Goal: Task Accomplishment & Management: Use online tool/utility

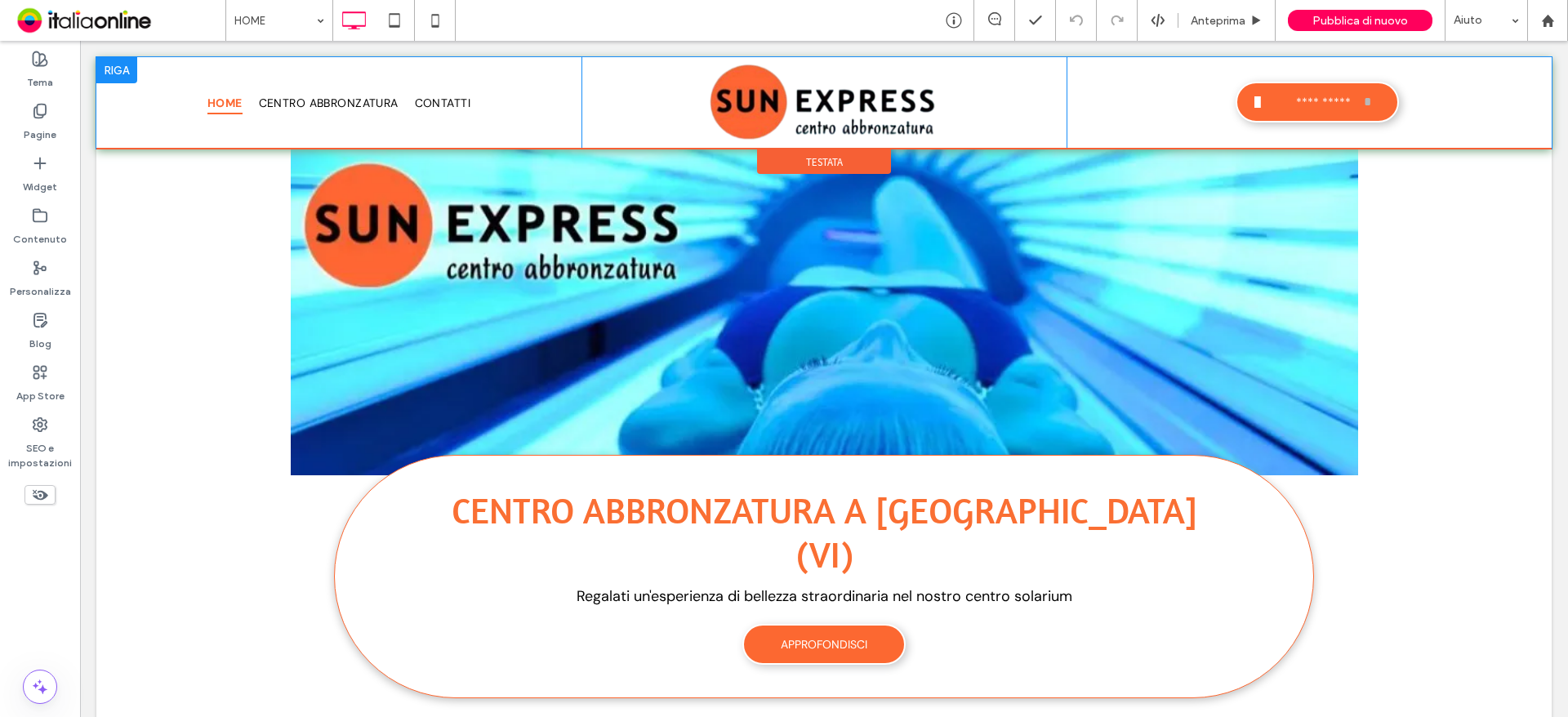
click at [107, 71] on div at bounding box center [117, 70] width 41 height 26
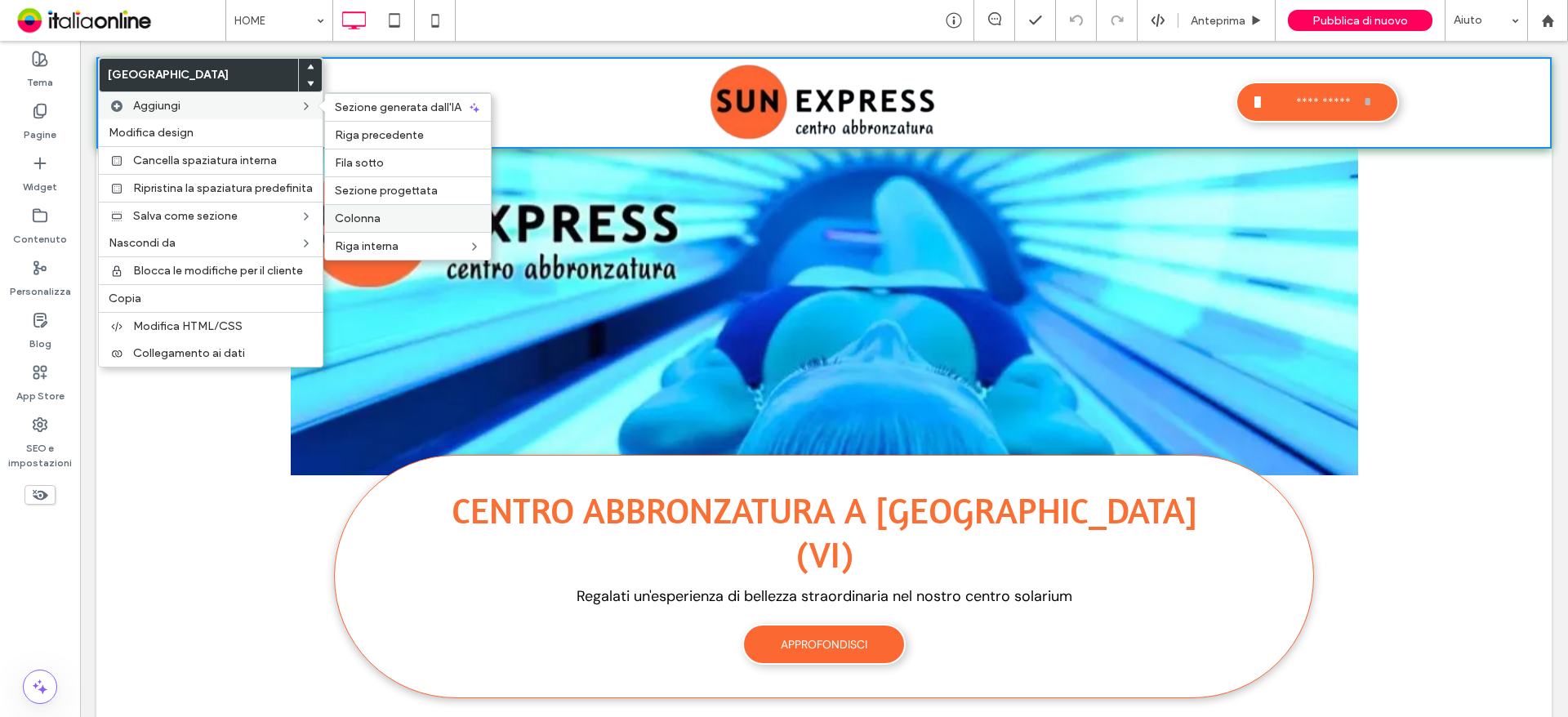
click at [366, 221] on span "Colonna" at bounding box center [357, 218] width 46 height 14
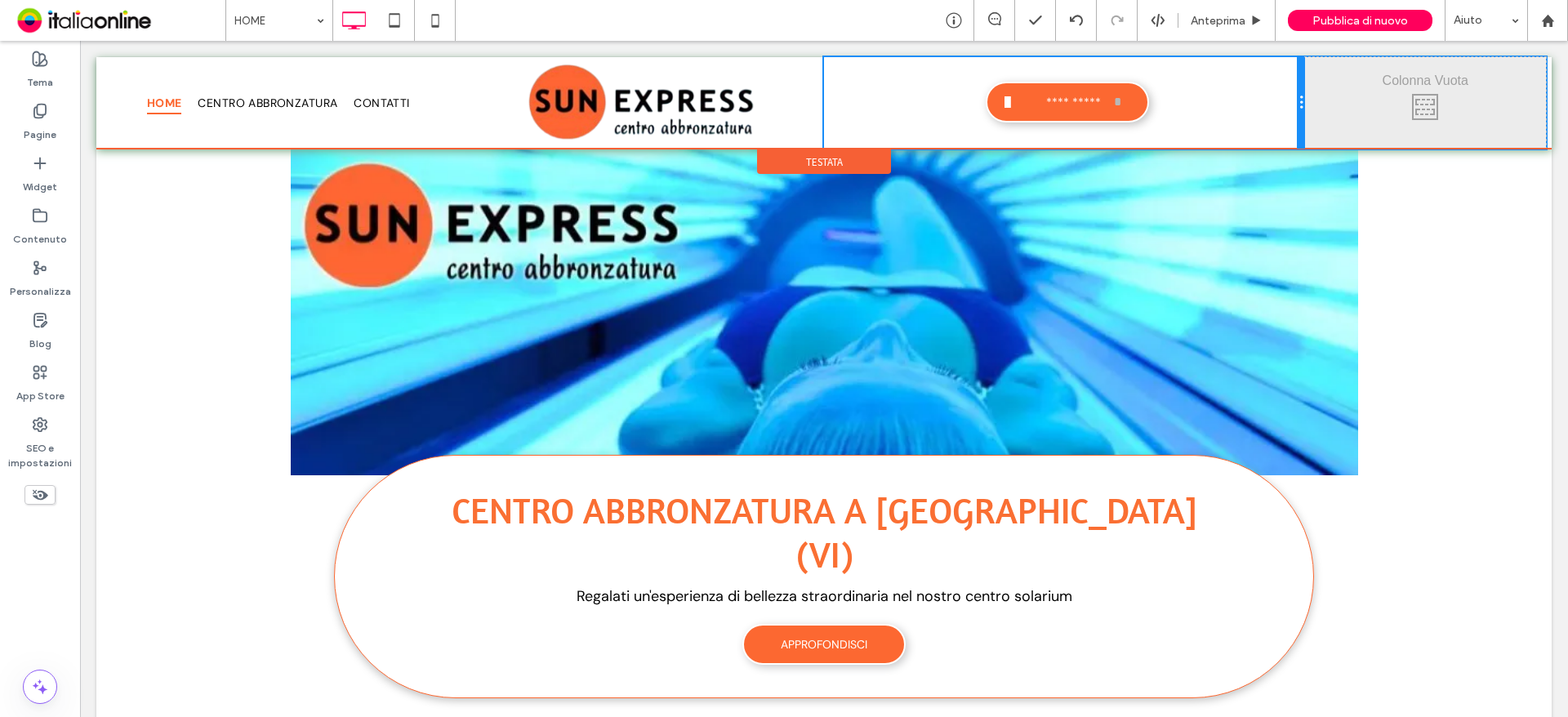
drag, startPoint x: 1175, startPoint y: 107, endPoint x: 1198, endPoint y: 144, distance: 43.6
click at [1254, 103] on div "**********" at bounding box center [1064, 103] width 481 height 92
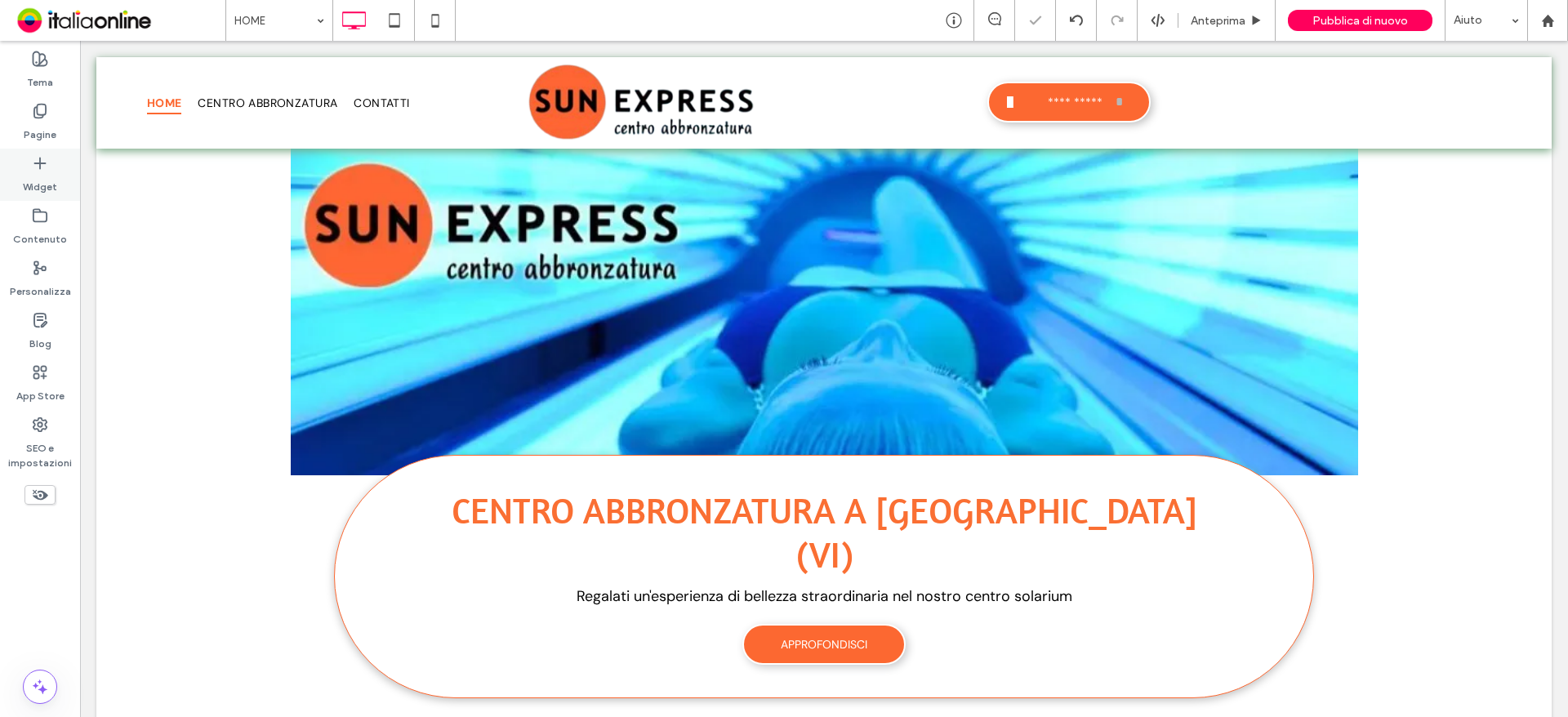
click at [37, 176] on label "Widget" at bounding box center [39, 182] width 35 height 22
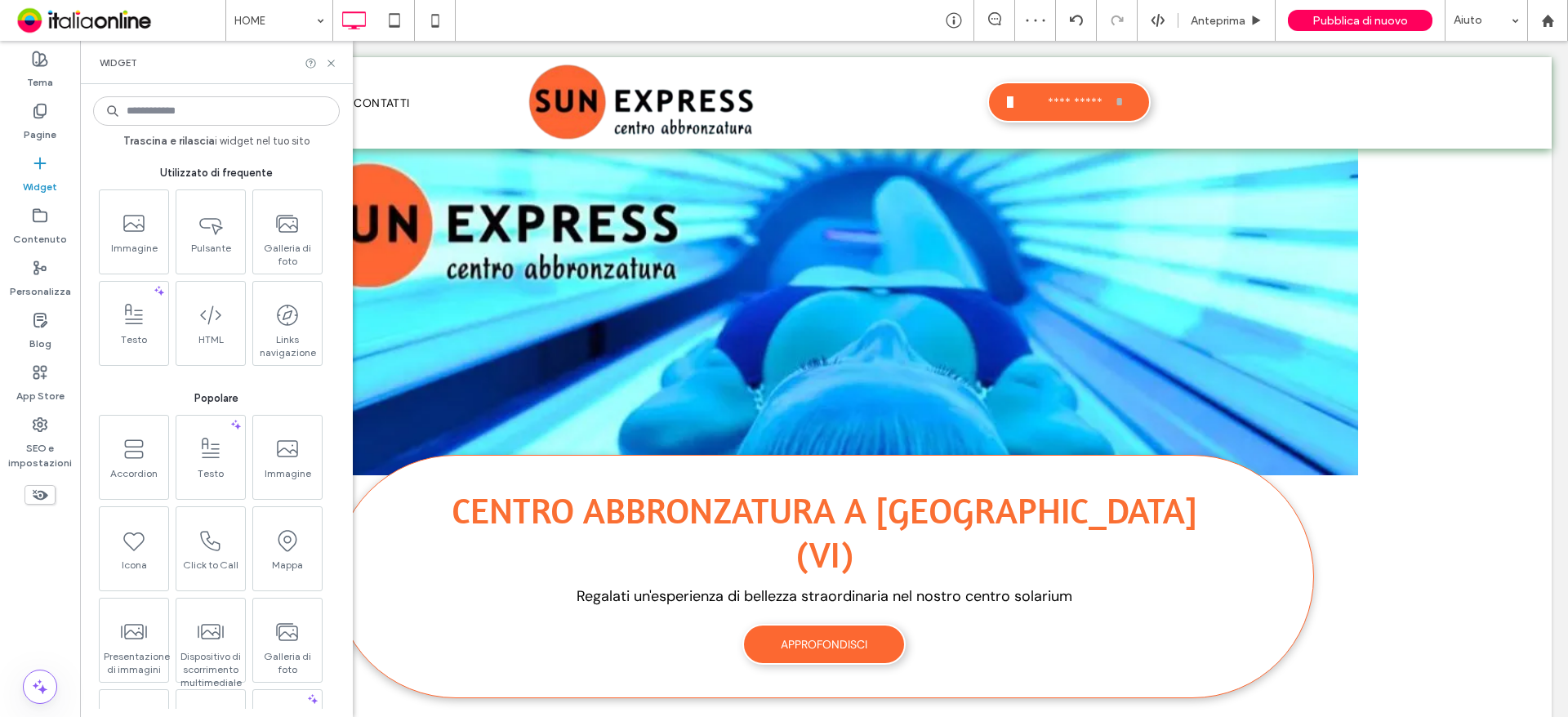
click at [177, 118] on input at bounding box center [217, 110] width 247 height 29
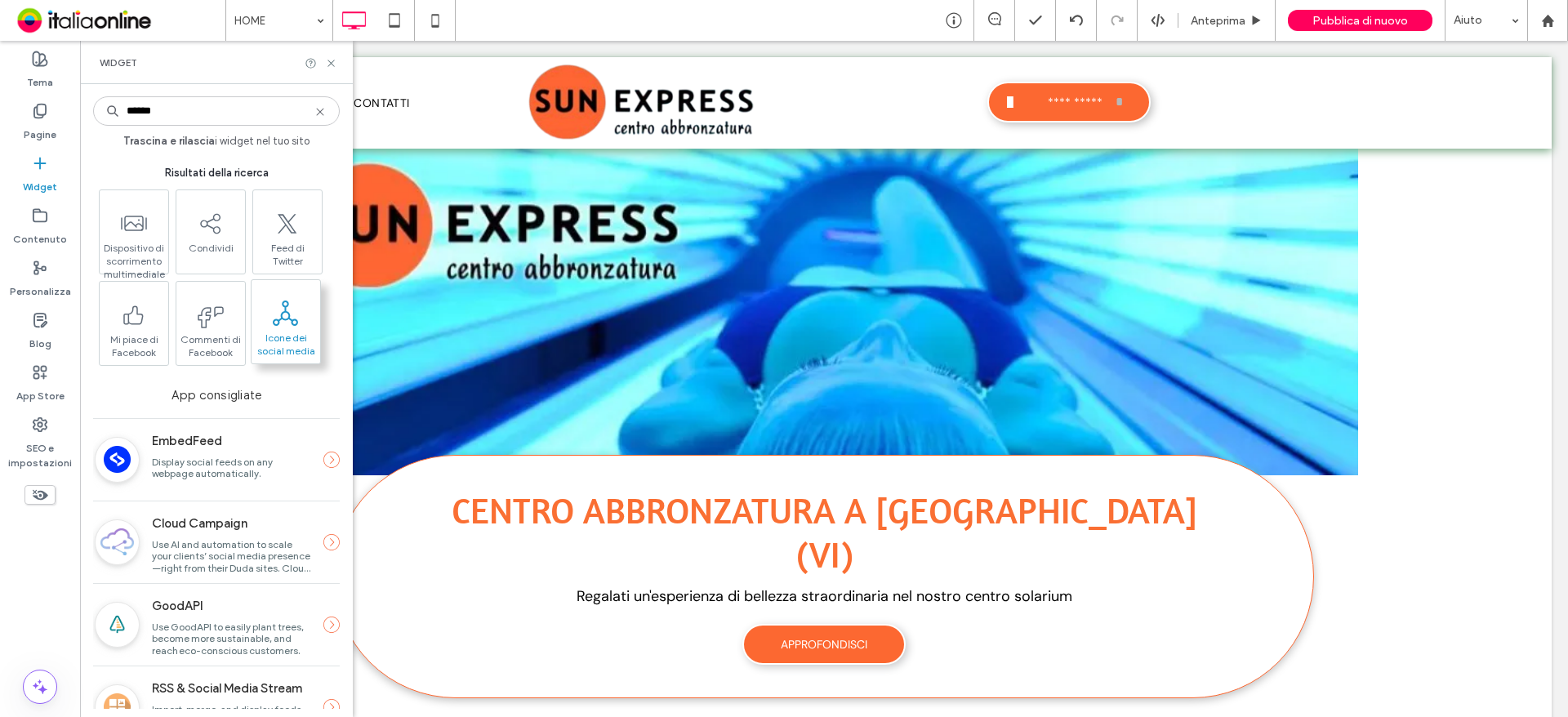
type input "******"
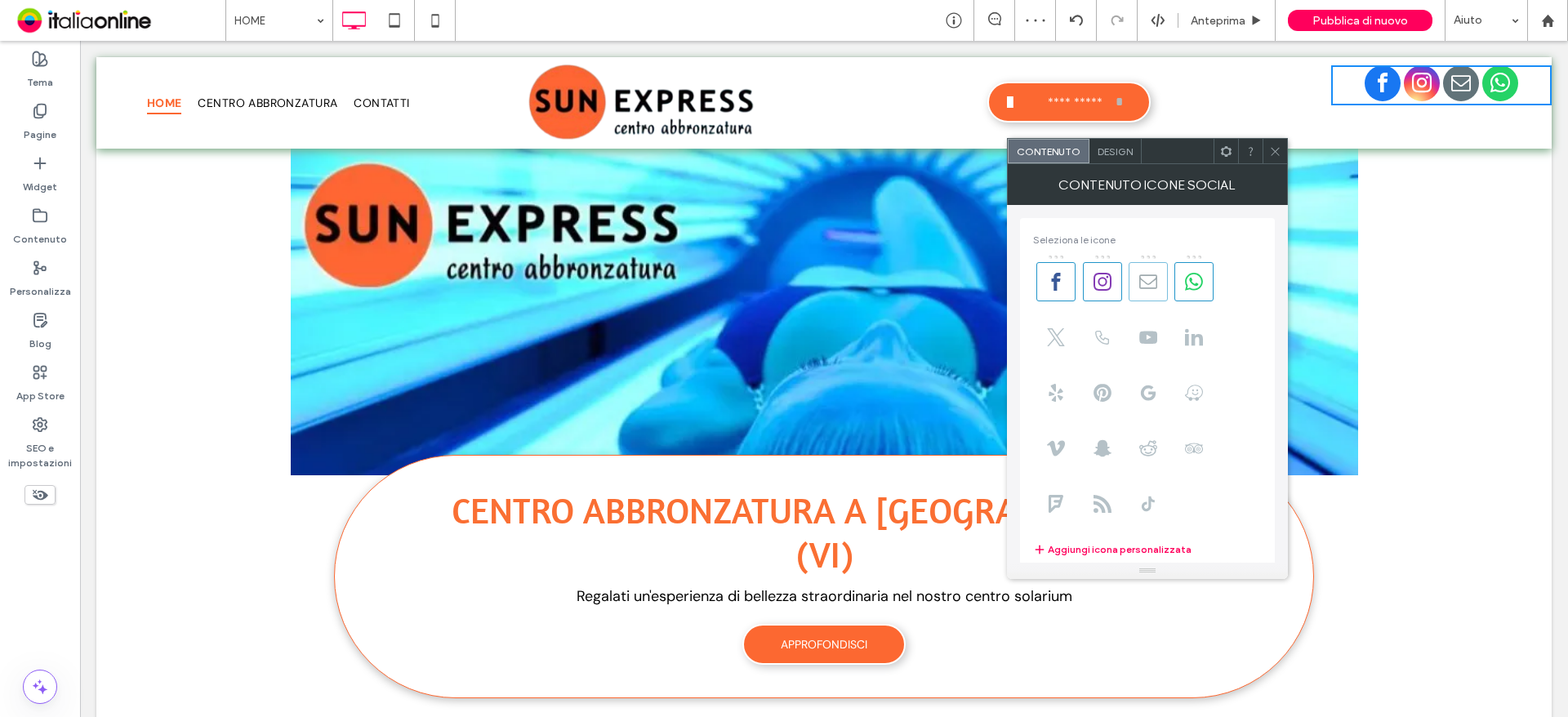
drag, startPoint x: 1201, startPoint y: 267, endPoint x: 1131, endPoint y: 282, distance: 71.6
click at [1201, 267] on span at bounding box center [1194, 281] width 39 height 39
click at [1144, 278] on div at bounding box center [784, 358] width 1568 height 717
click at [1062, 275] on icon at bounding box center [1056, 281] width 18 height 18
click at [1144, 280] on use at bounding box center [1147, 280] width 18 height 14
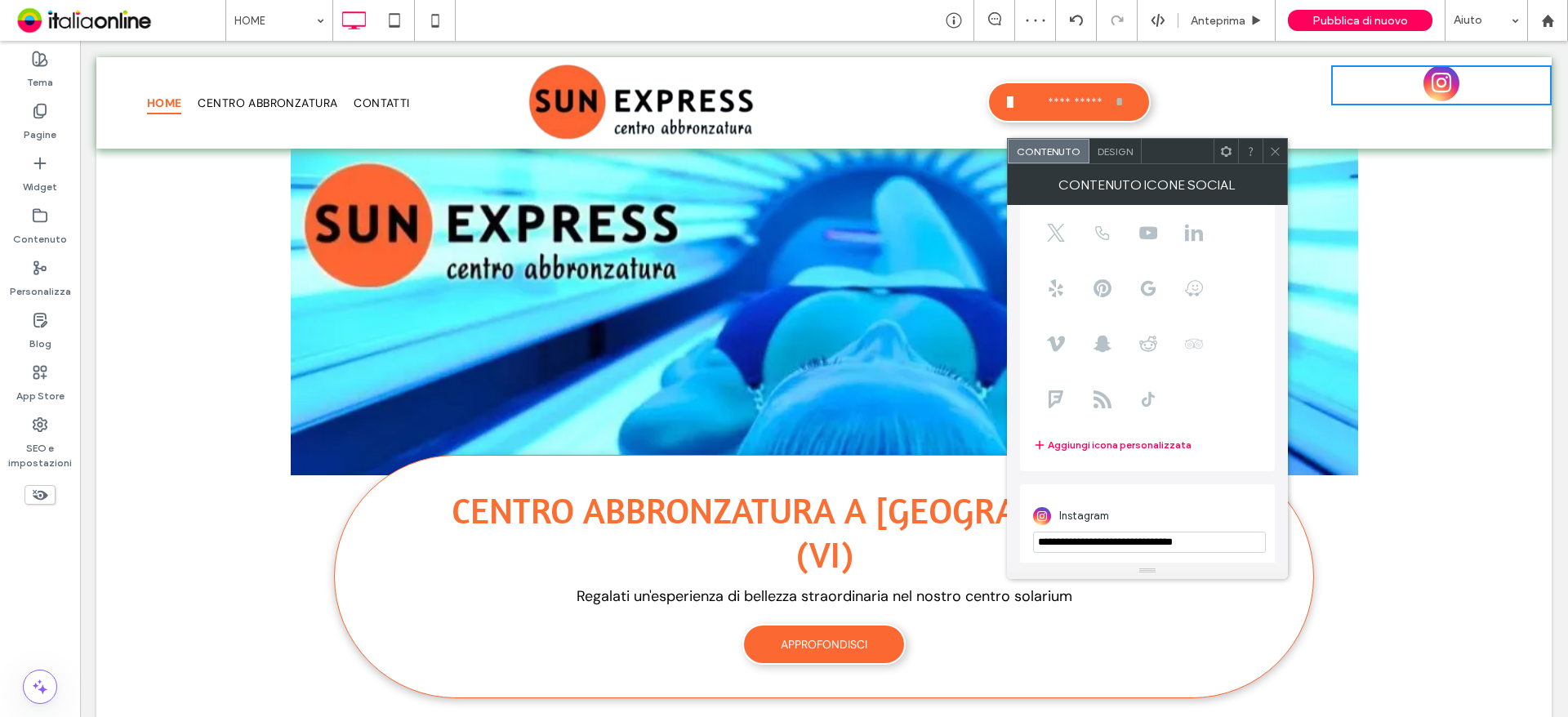
scroll to position [112, 0]
click at [1226, 539] on input "**********" at bounding box center [1149, 536] width 233 height 22
drag, startPoint x: 1319, startPoint y: 575, endPoint x: 828, endPoint y: 501, distance: 496.5
paste input "**********"
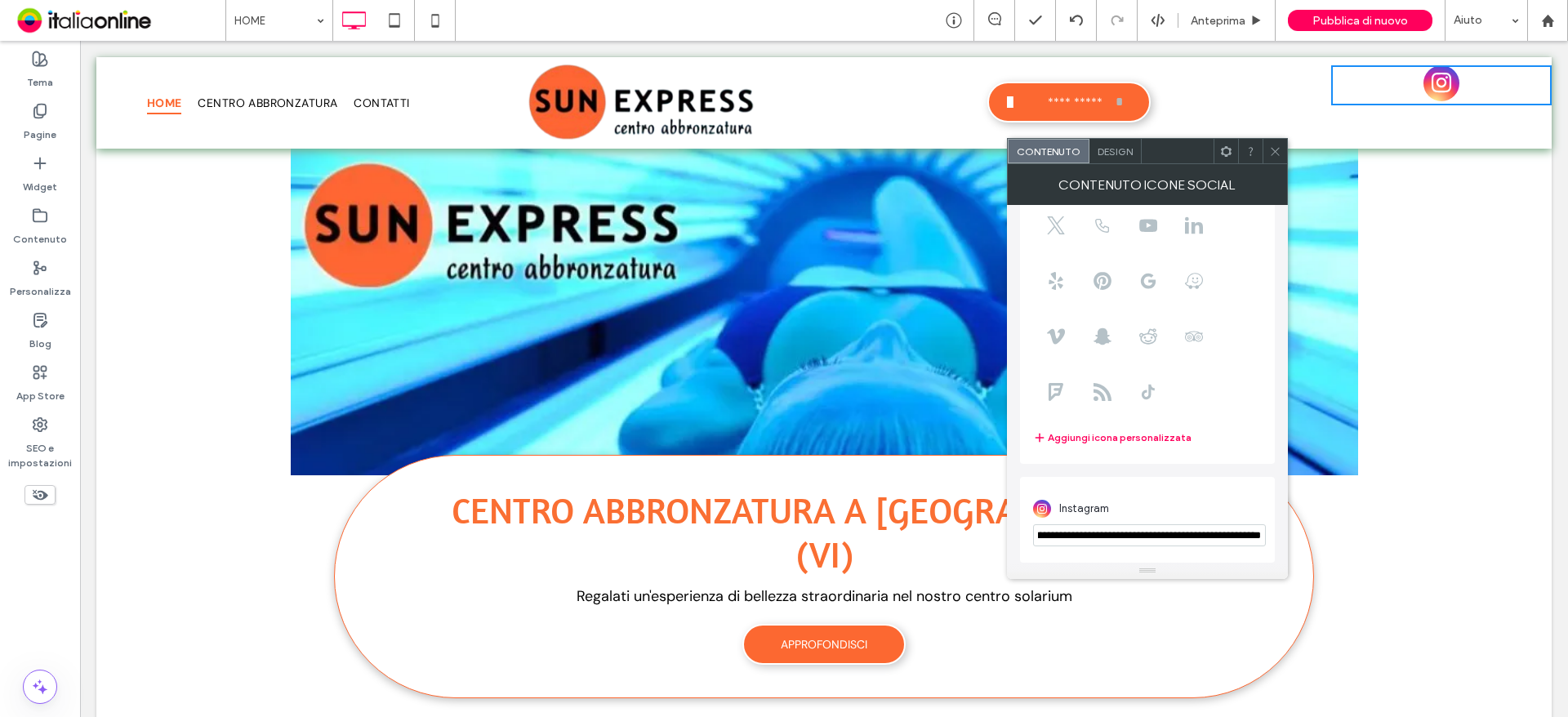
type input "**********"
click at [1275, 146] on icon at bounding box center [1274, 151] width 12 height 12
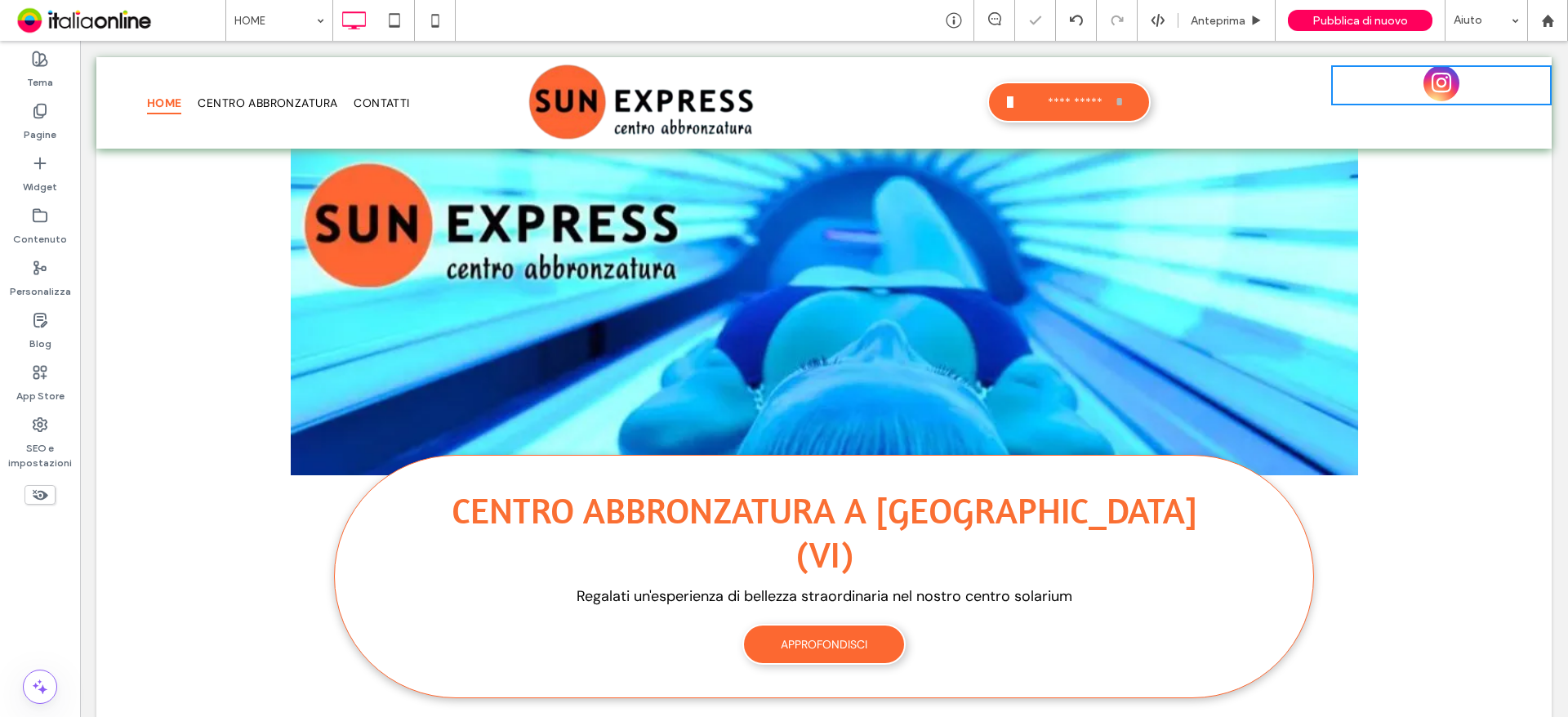
scroll to position [0, 0]
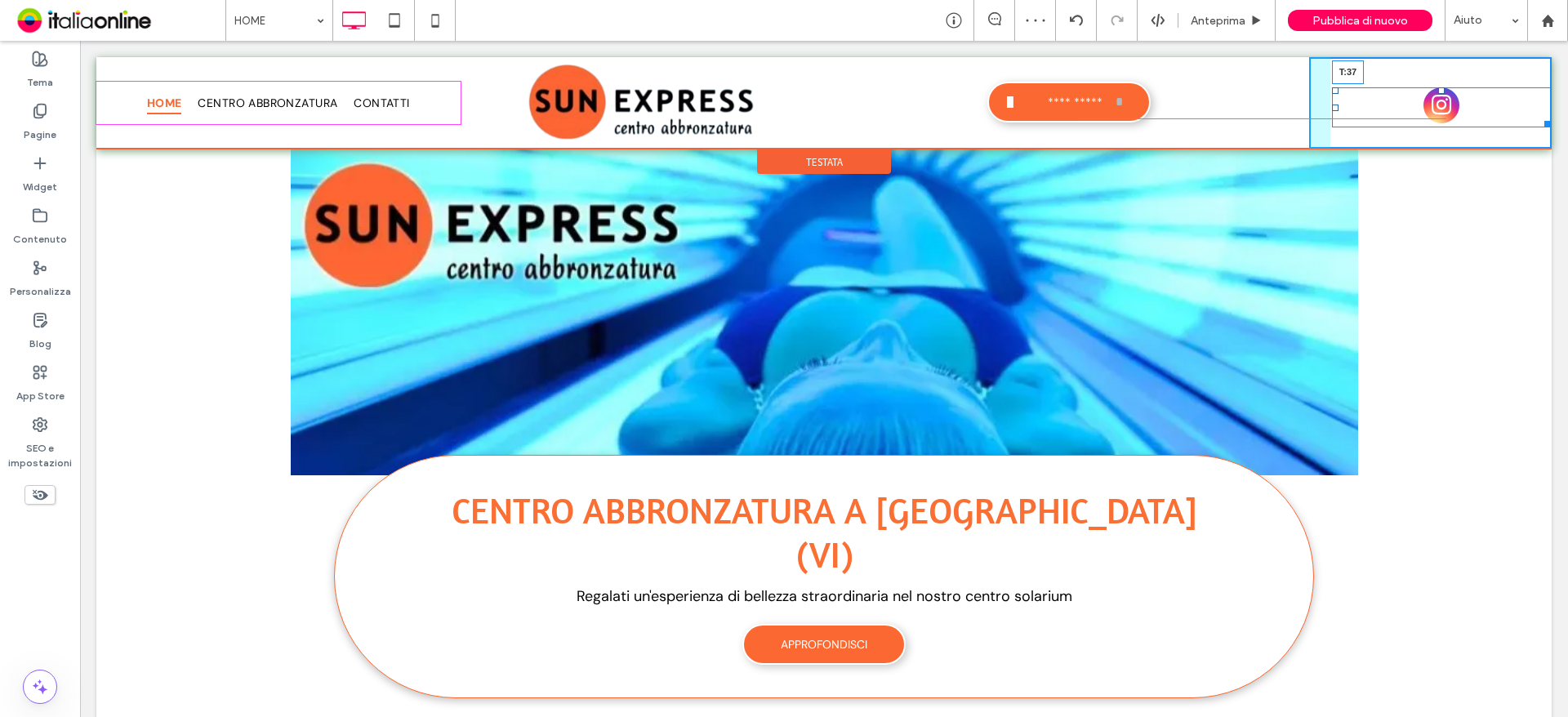
drag, startPoint x: 1428, startPoint y: 67, endPoint x: 1429, endPoint y: 89, distance: 22.0
click at [1438, 89] on div at bounding box center [1441, 90] width 7 height 7
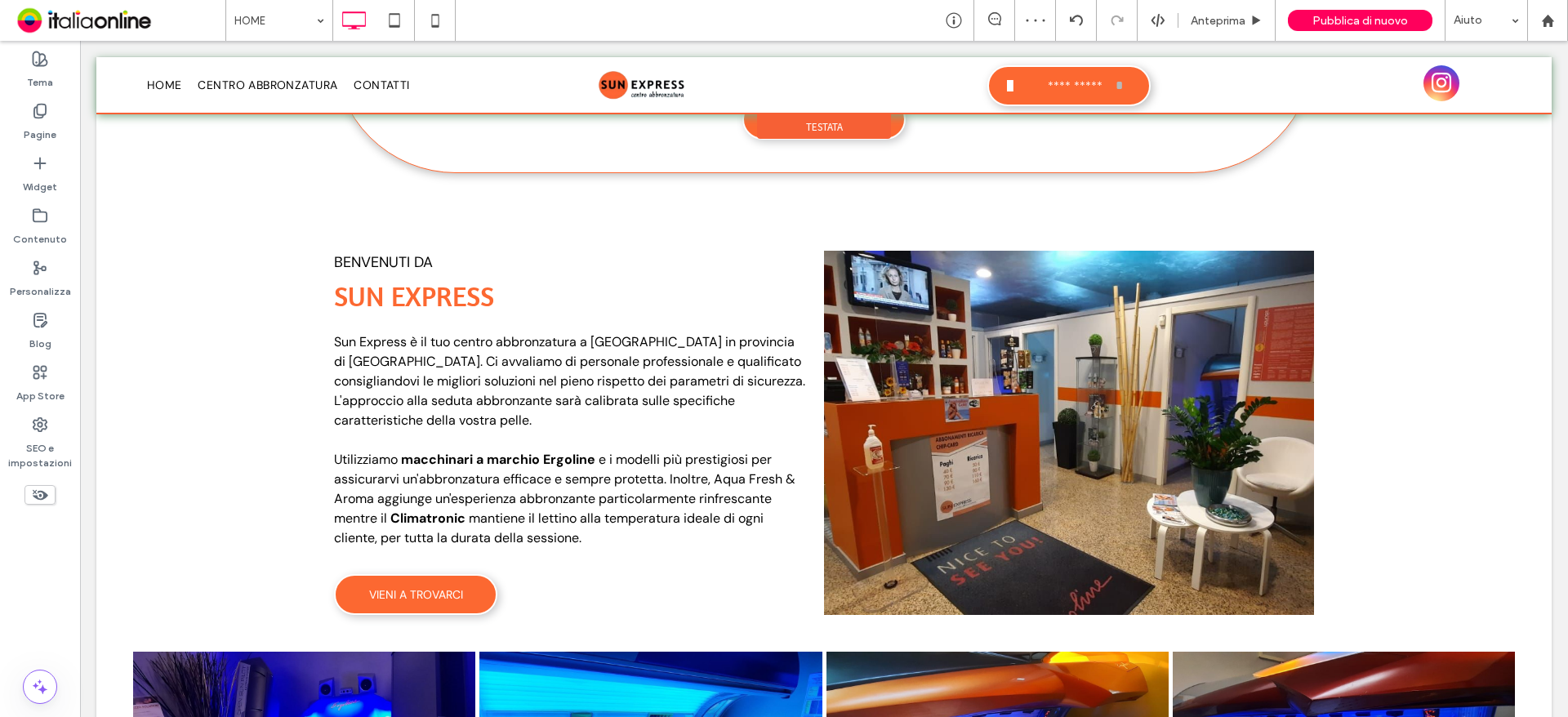
scroll to position [454, 0]
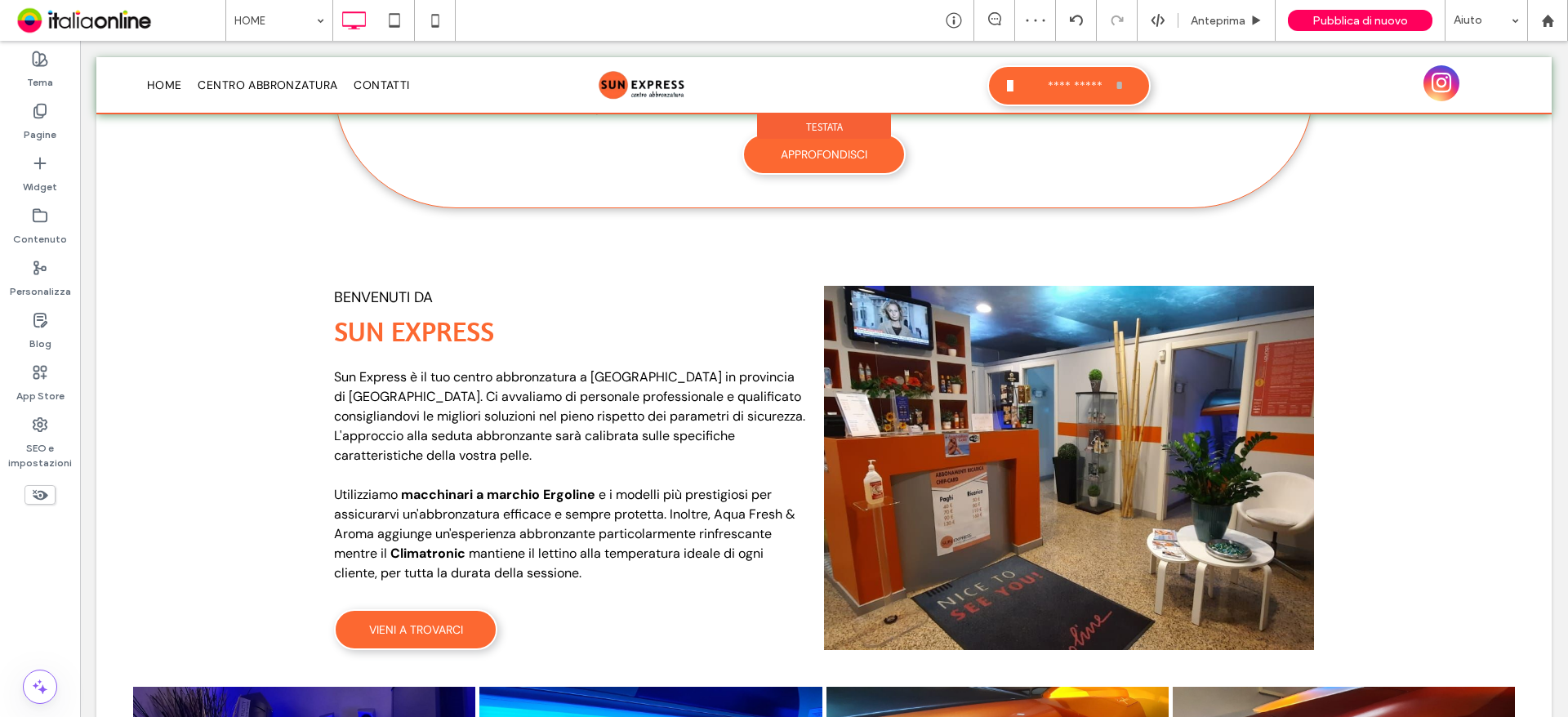
drag, startPoint x: 1438, startPoint y: 82, endPoint x: 1428, endPoint y: 94, distance: 15.6
click at [1451, 173] on div "Centro abbronzatura a Bassano del Grappa (VI) Regalati un'esperienza di bellezz…" at bounding box center [824, 103] width 1455 height 236
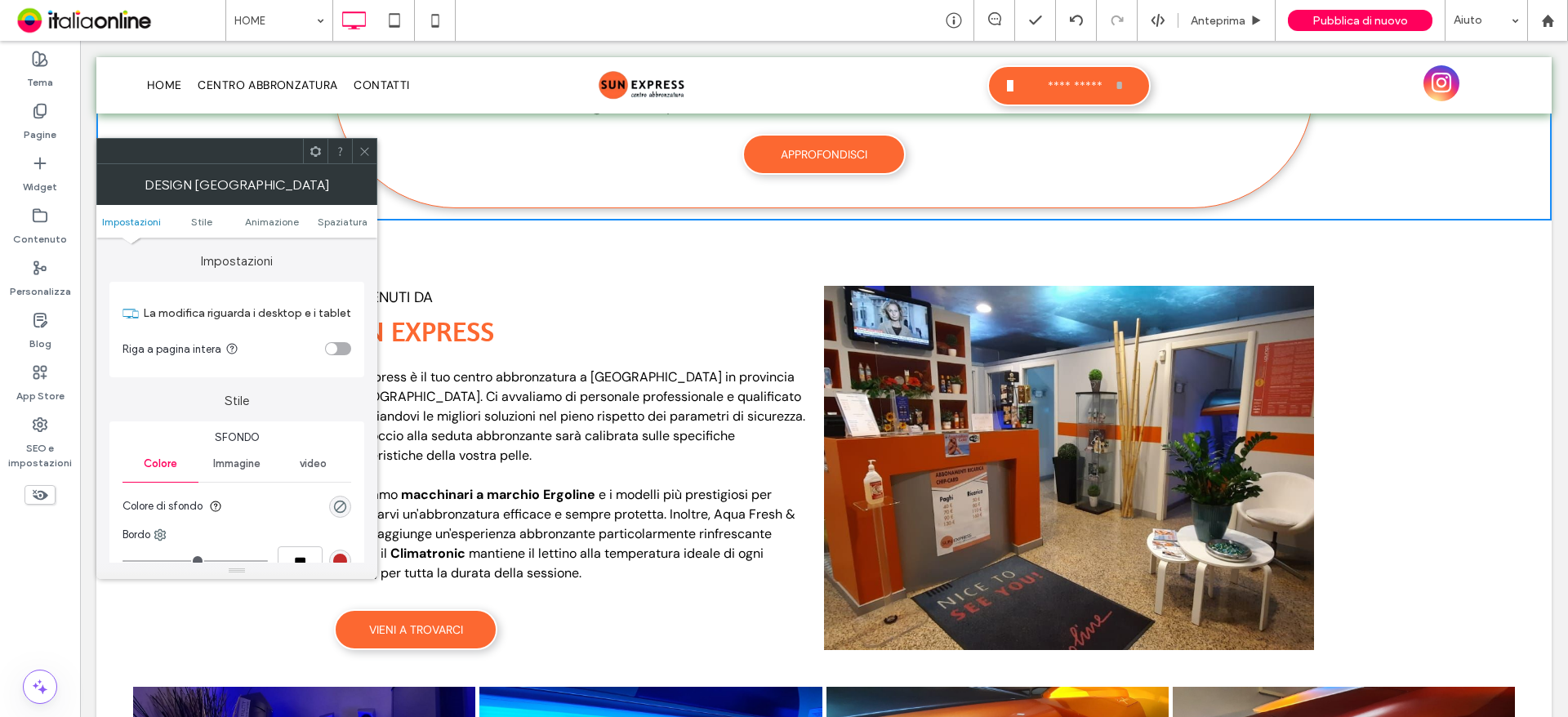
click at [1427, 89] on div at bounding box center [824, 85] width 1455 height 56
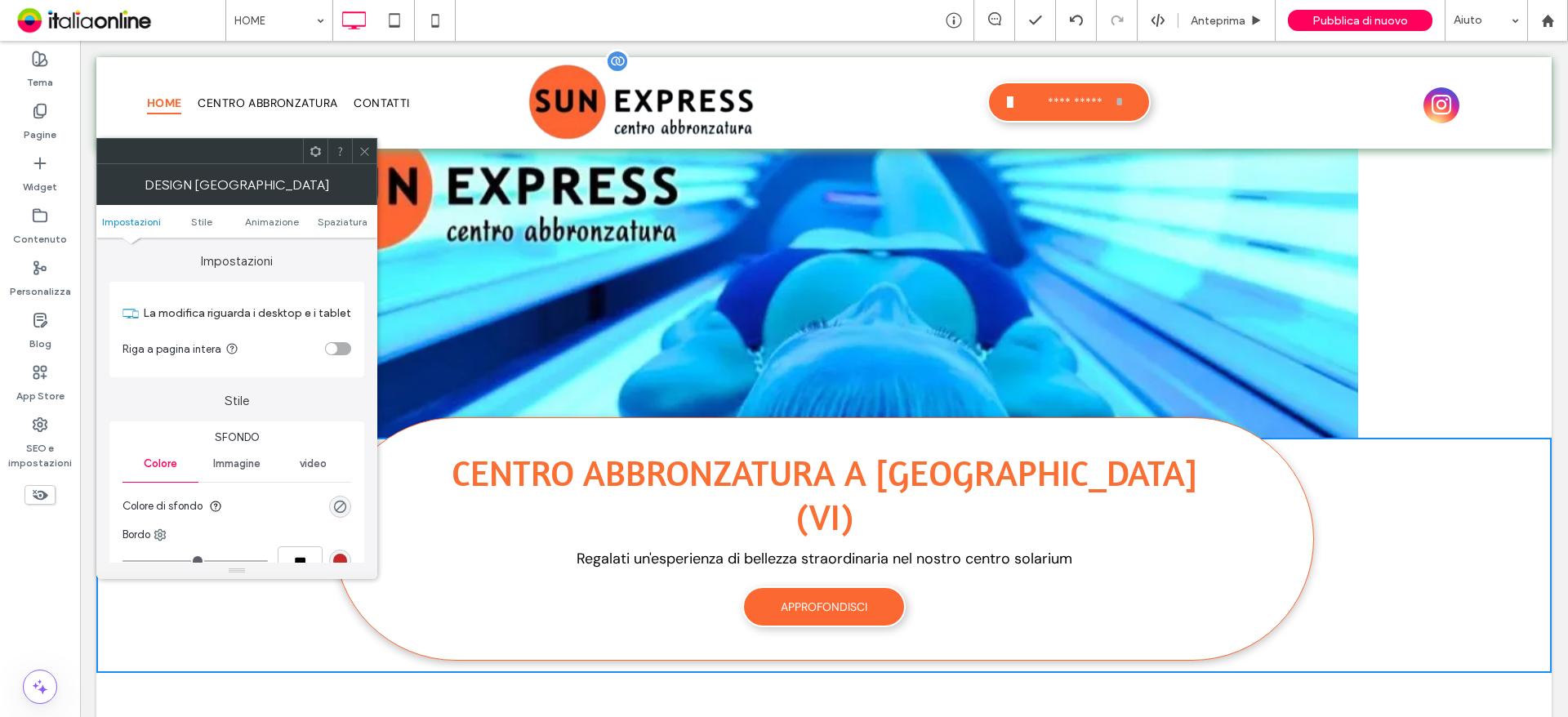
scroll to position [0, 0]
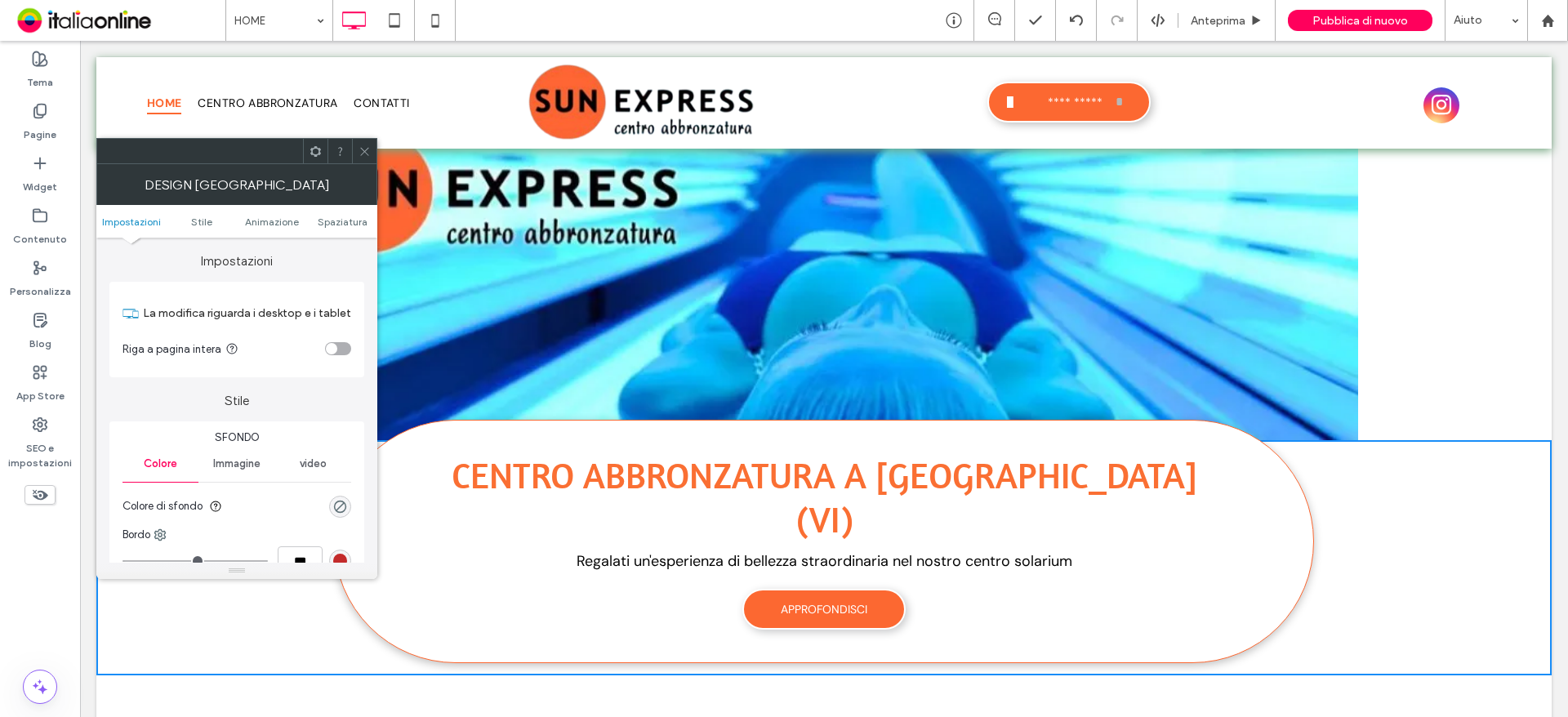
click at [364, 152] on use at bounding box center [364, 151] width 8 height 8
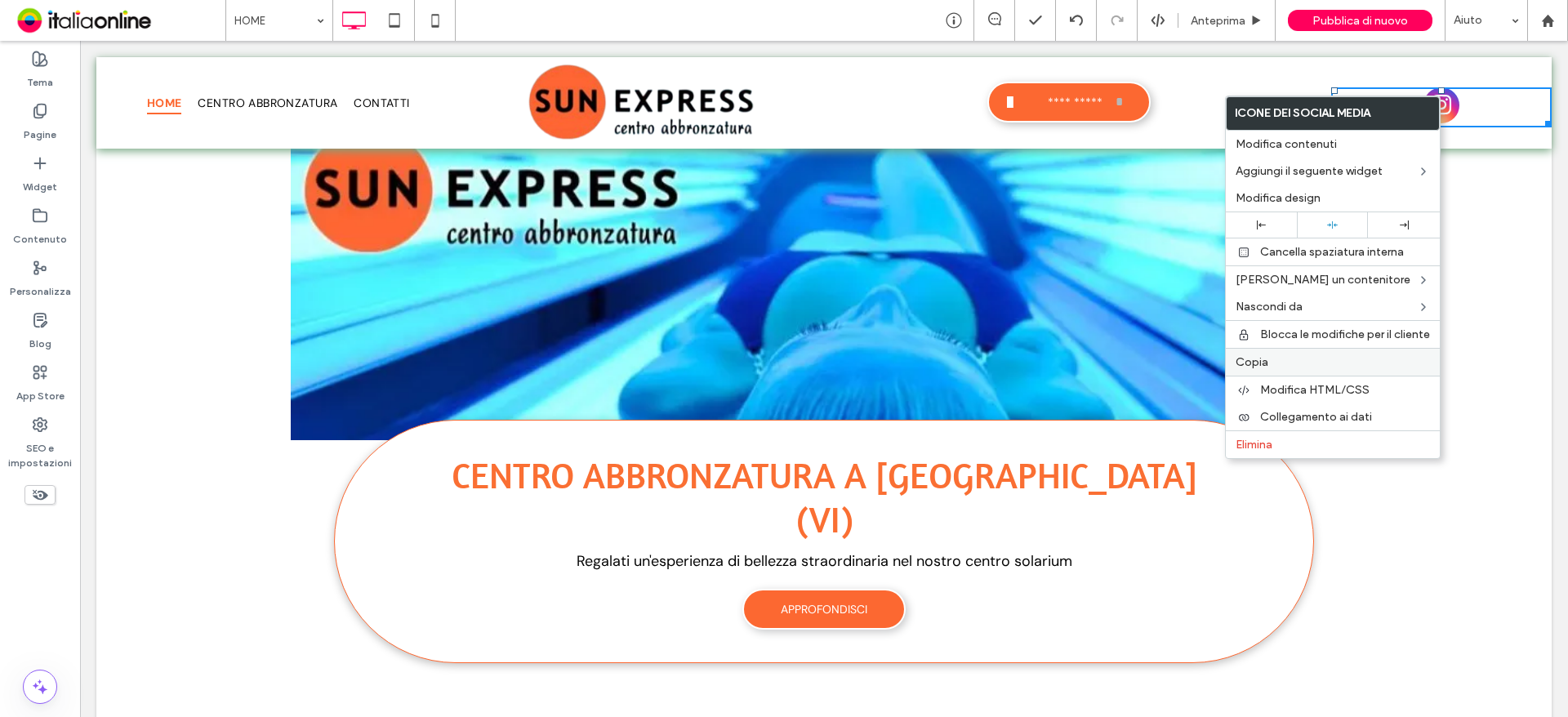
click at [1267, 370] on div "Copia" at bounding box center [1332, 362] width 214 height 28
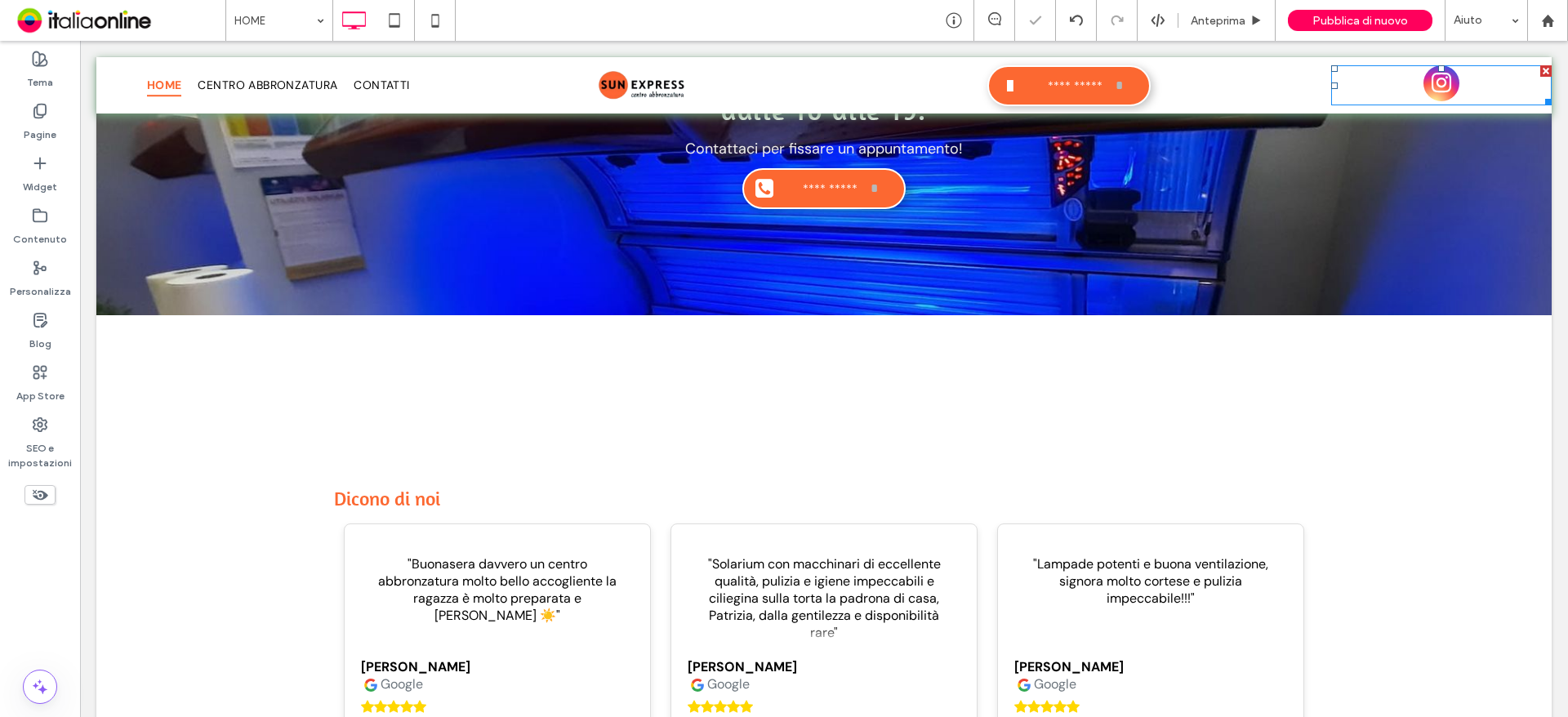
scroll to position [3719, 0]
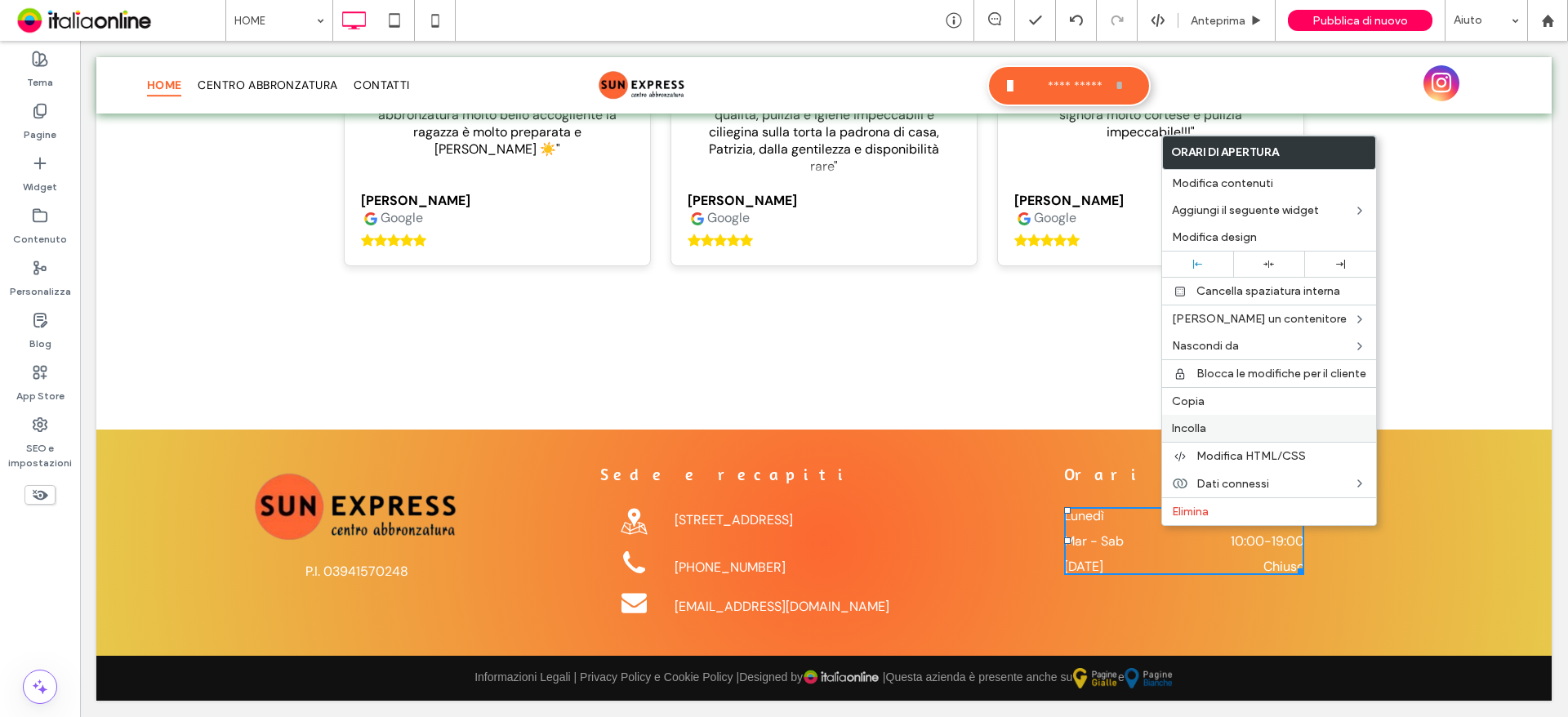
click at [1212, 421] on div "Incolla" at bounding box center [1269, 428] width 214 height 27
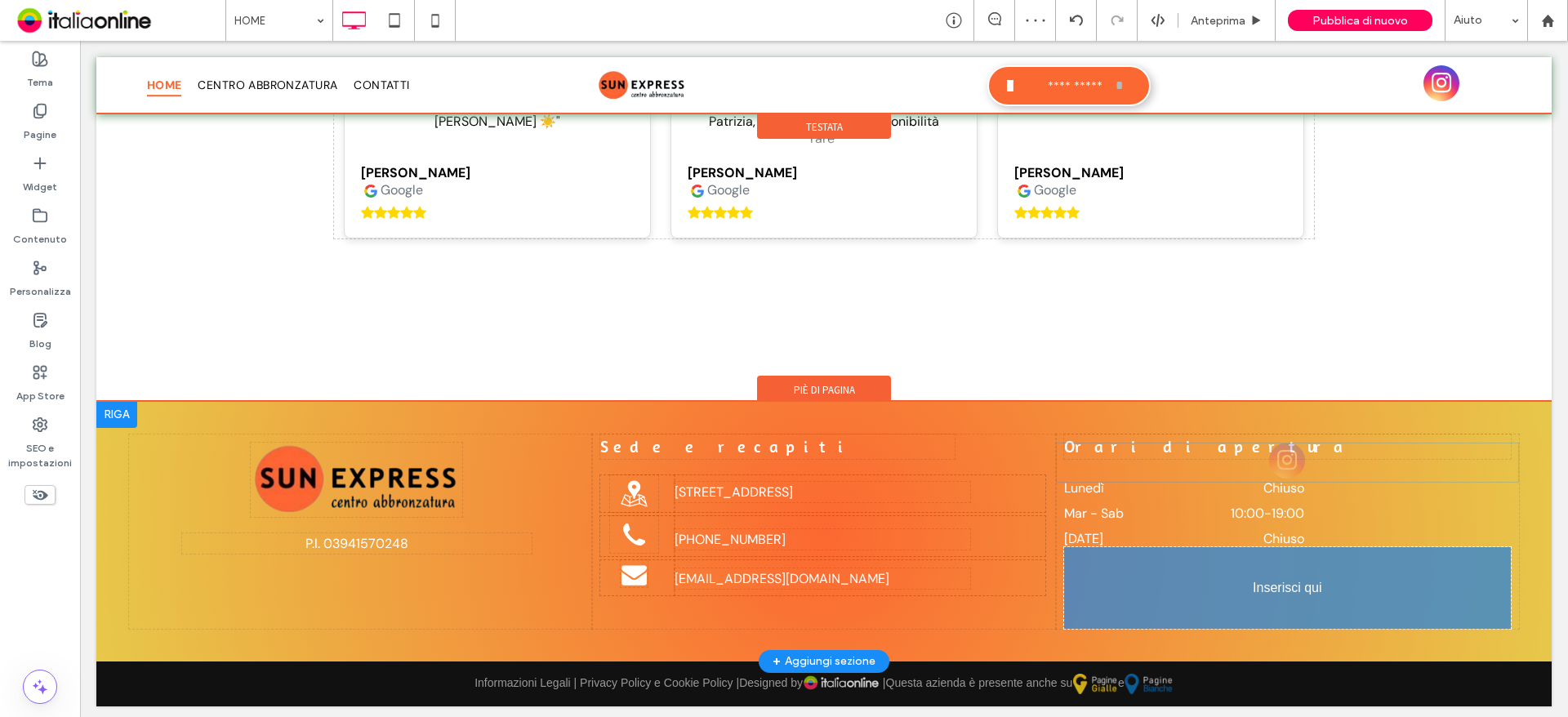
drag, startPoint x: 1279, startPoint y: 505, endPoint x: 1319, endPoint y: 629, distance: 130.3
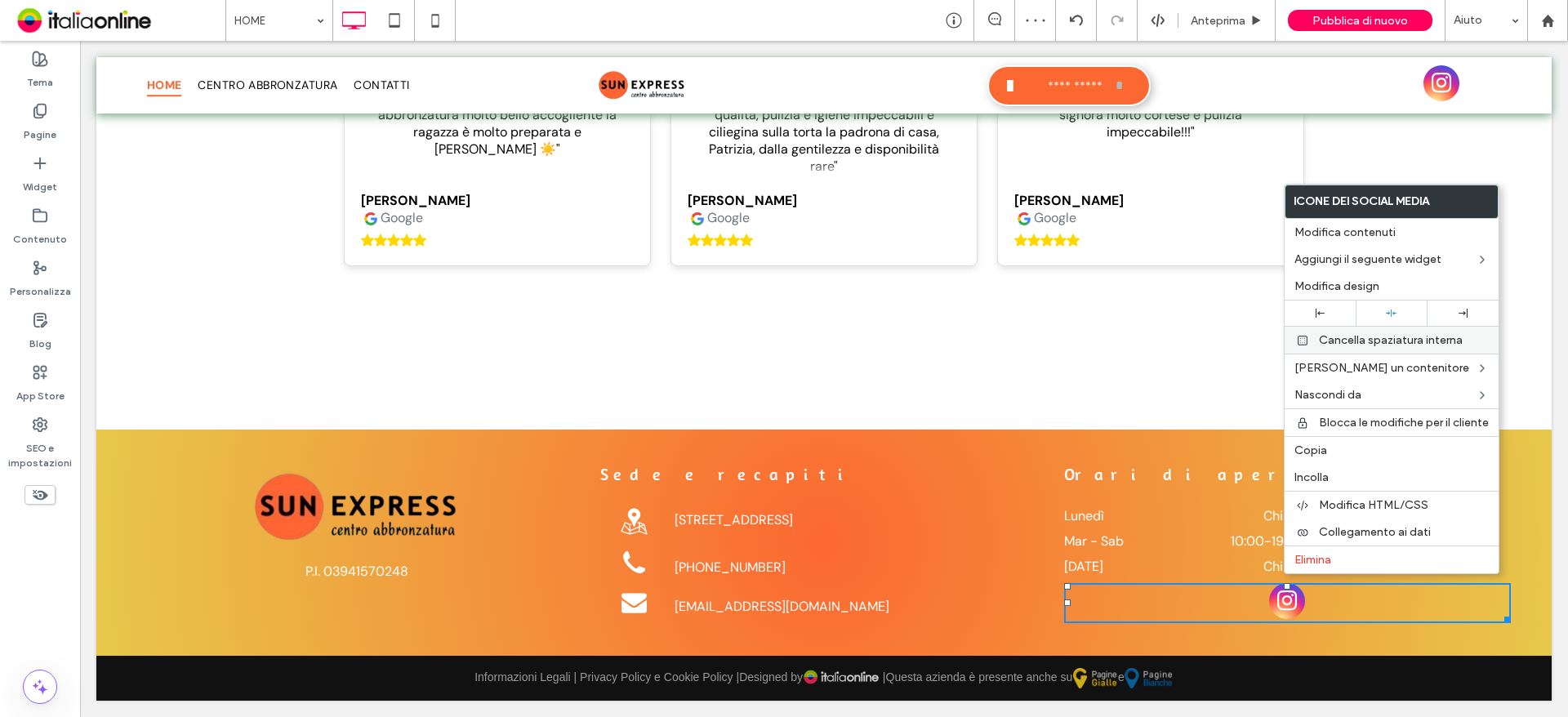
click at [1329, 316] on div at bounding box center [1319, 313] width 55 height 9
drag, startPoint x: 1204, startPoint y: 464, endPoint x: 1192, endPoint y: 500, distance: 37.9
click at [1204, 464] on p "Orari di apertura" at bounding box center [1287, 474] width 447 height 22
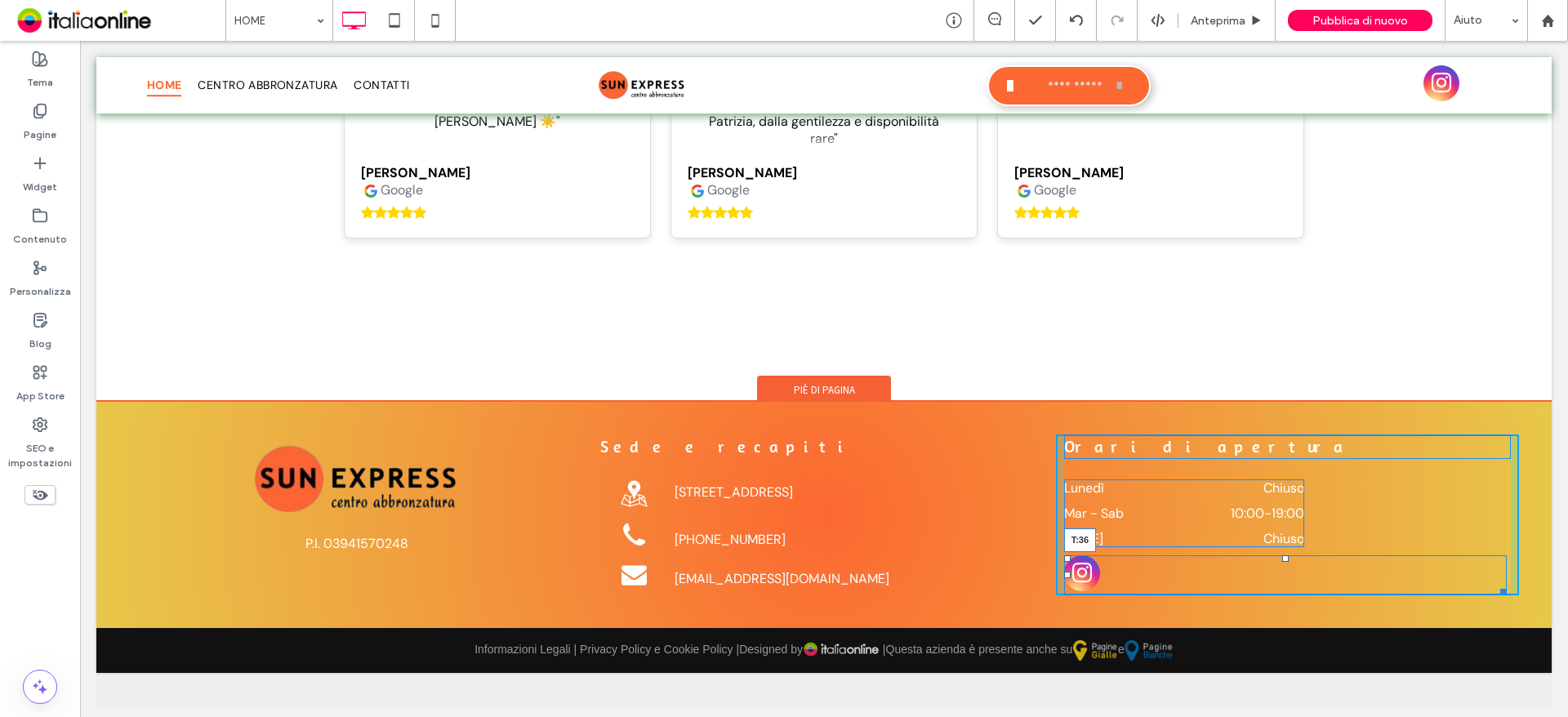
drag, startPoint x: 1275, startPoint y: 573, endPoint x: 1266, endPoint y: 595, distance: 23.8
click at [1266, 595] on div "T:36" at bounding box center [1285, 575] width 442 height 40
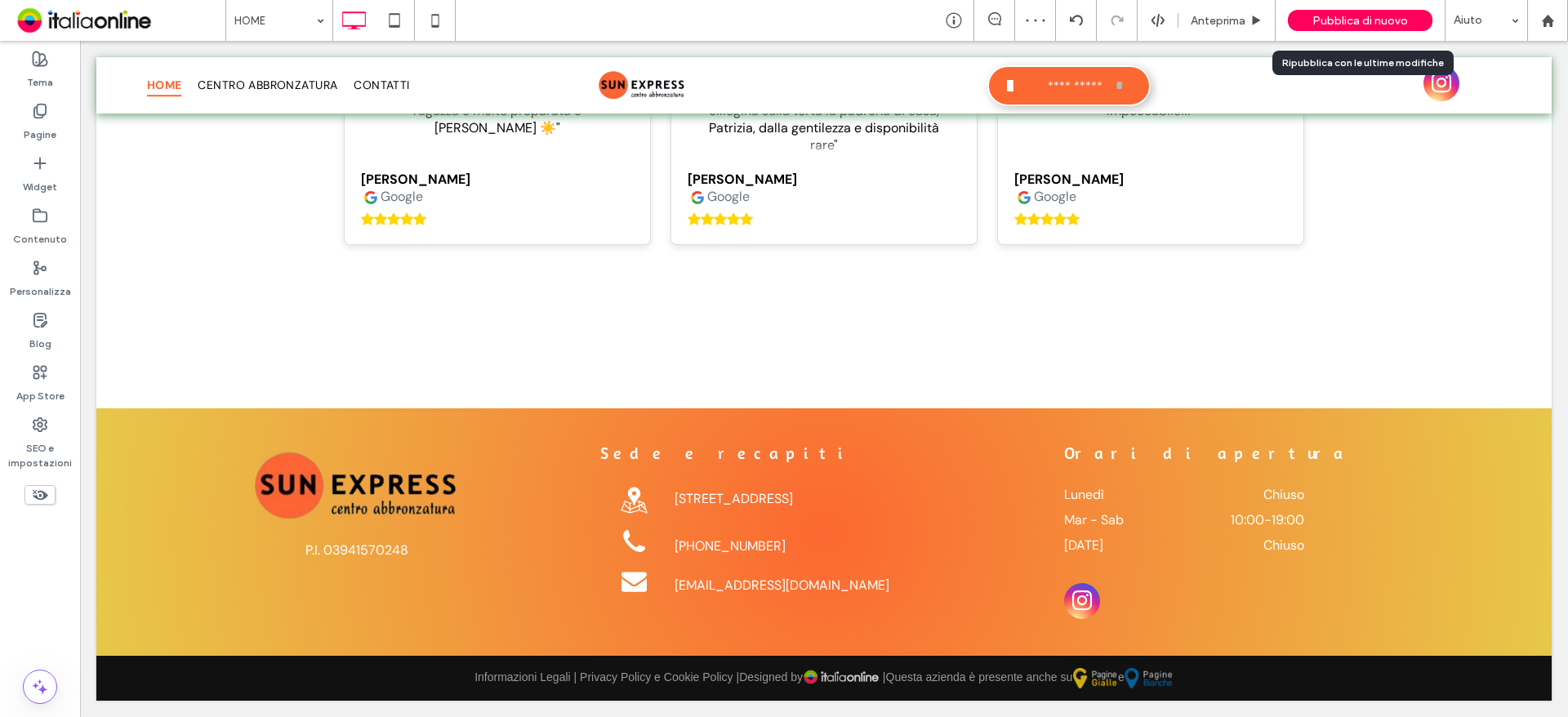
click at [1380, 21] on span "Pubblica di nuovo" at bounding box center [1359, 21] width 95 height 14
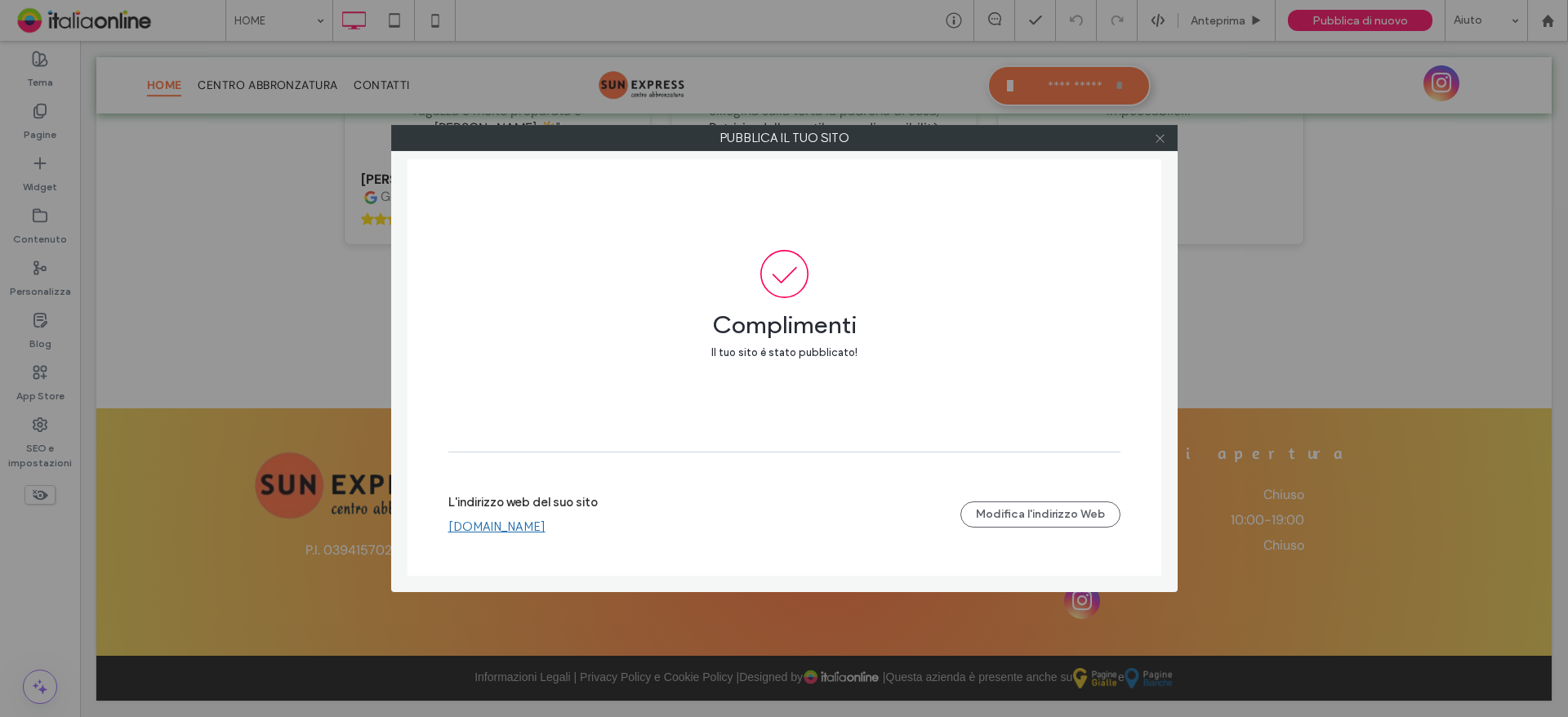
click at [1155, 136] on icon at bounding box center [1159, 137] width 12 height 12
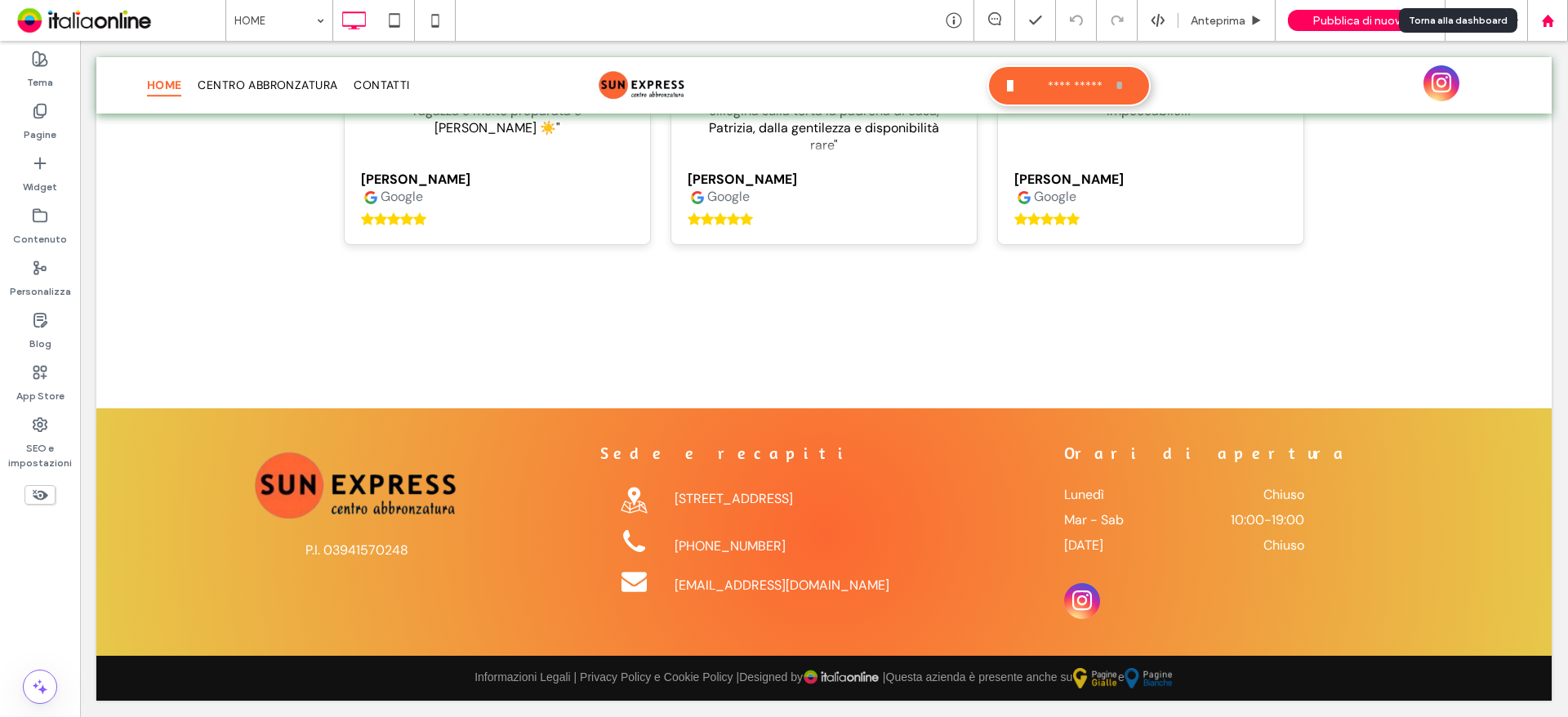
click at [1548, 22] on use at bounding box center [1546, 20] width 12 height 12
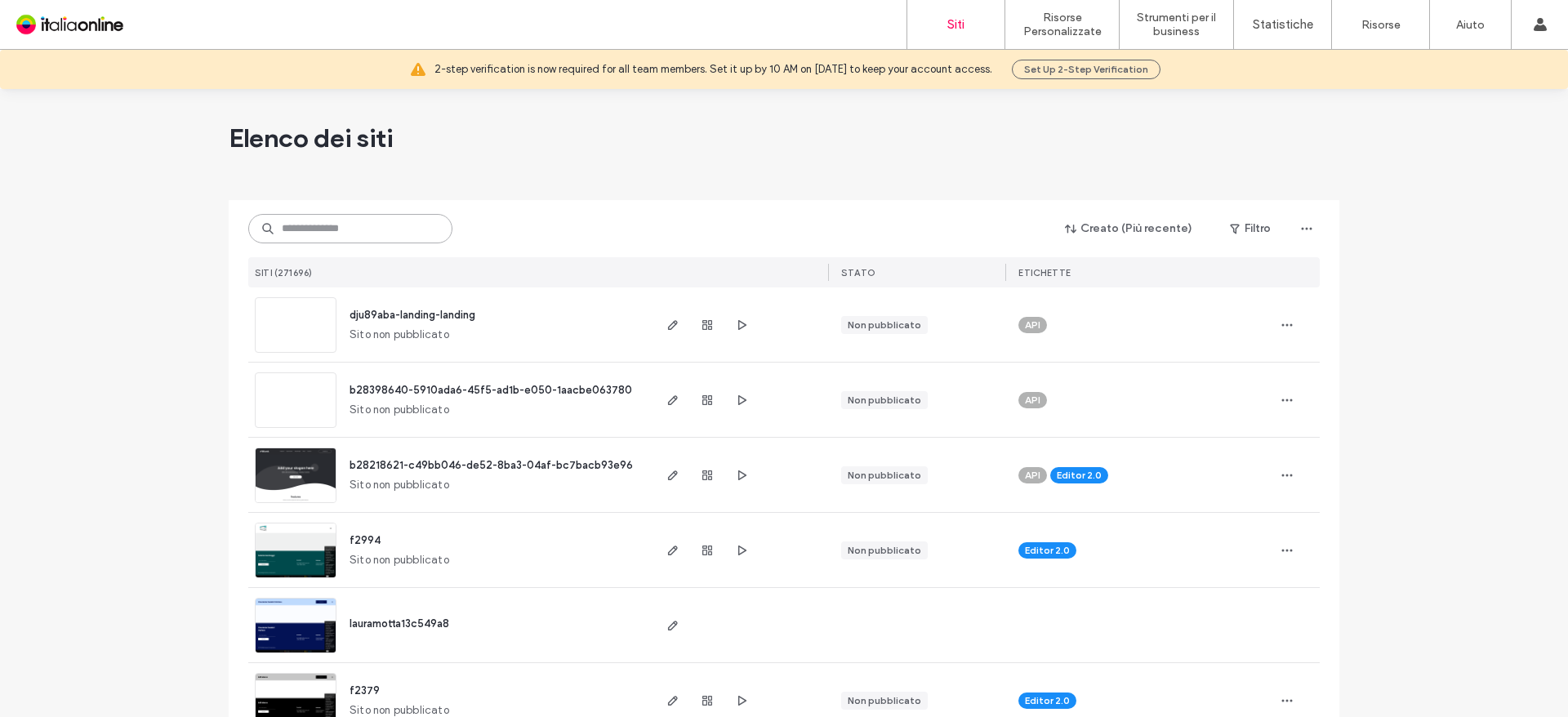
click at [396, 223] on input at bounding box center [350, 228] width 204 height 29
paste input "**********"
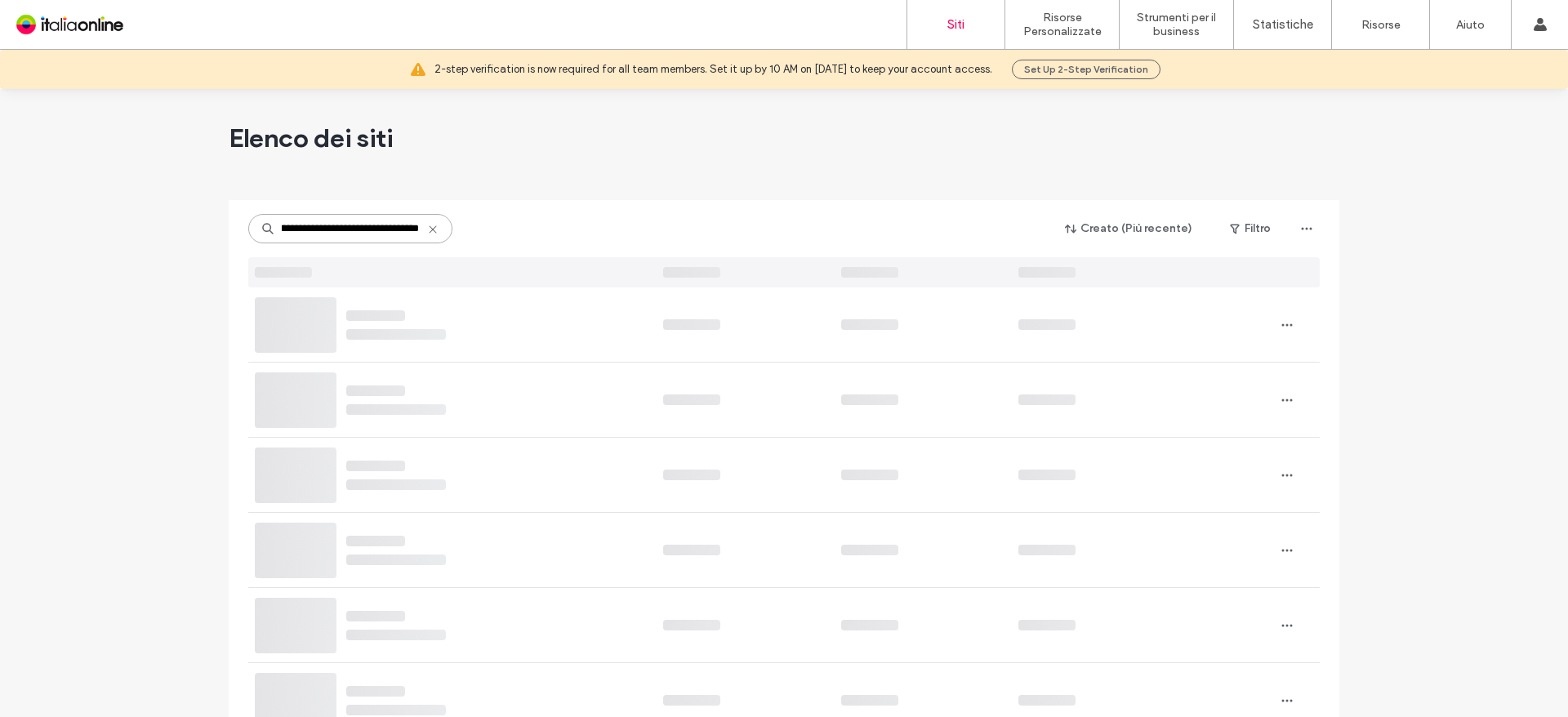
scroll to position [0, 77]
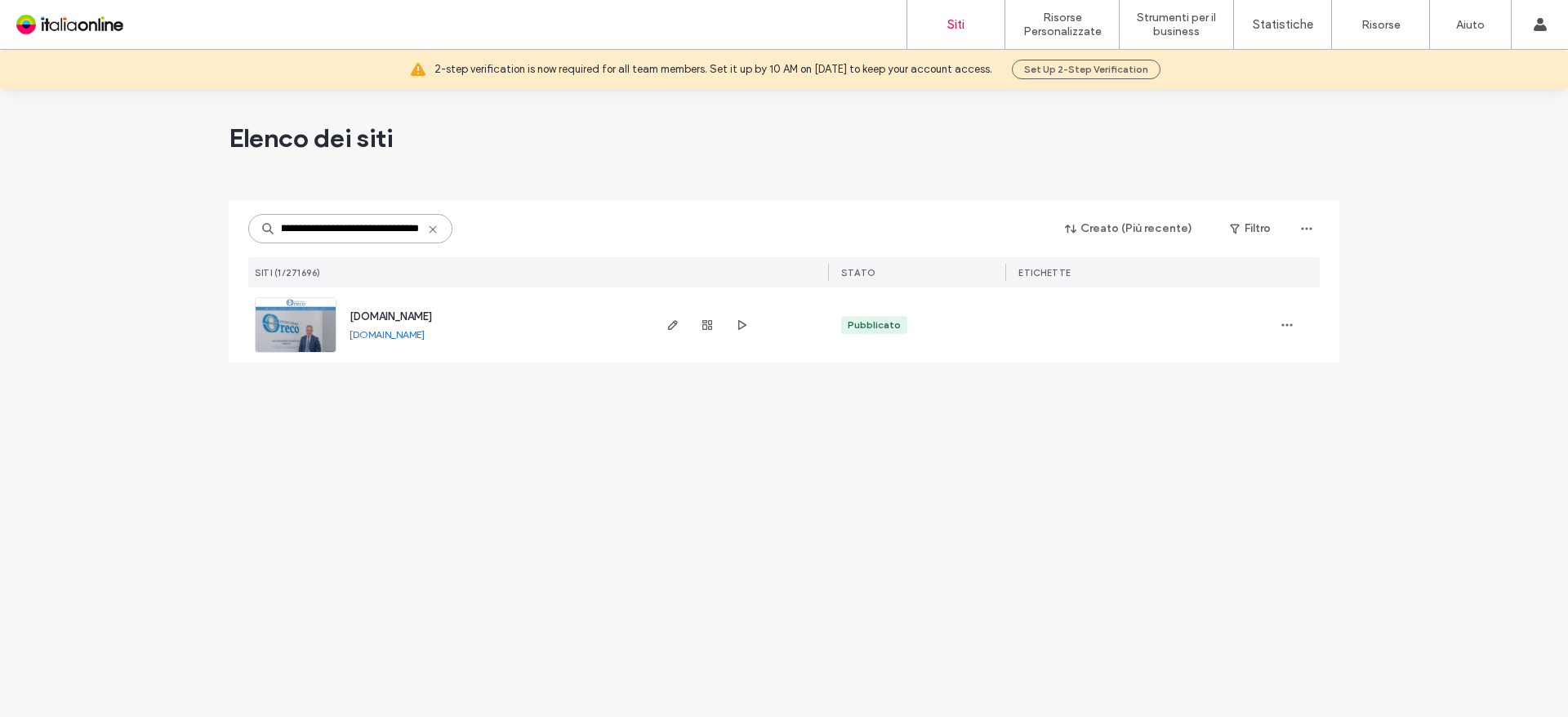
type input "**********"
click at [432, 312] on span "www.studiolegalegiuseppegreco.it" at bounding box center [391, 316] width 82 height 12
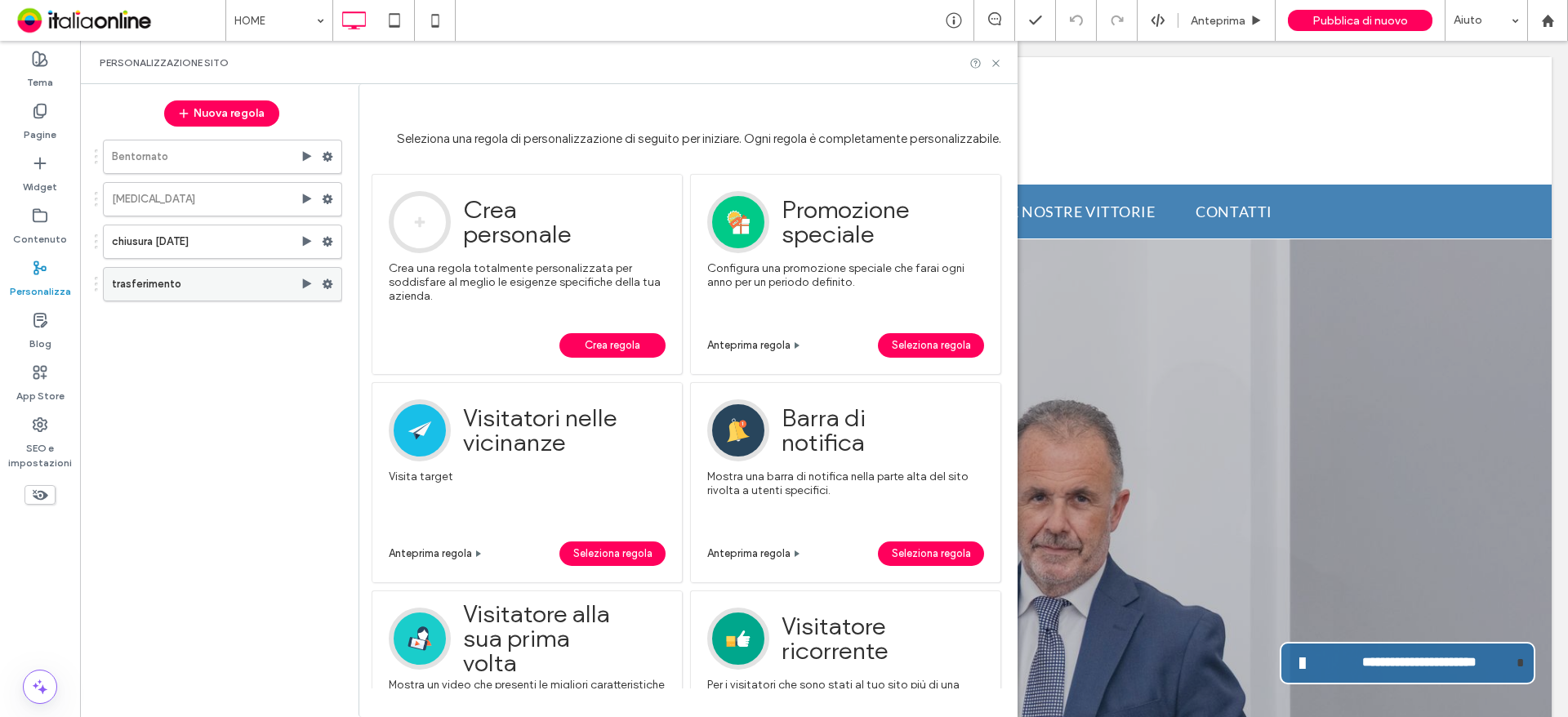
click at [330, 278] on span at bounding box center [327, 284] width 11 height 24
click at [403, 447] on div "Elimina" at bounding box center [439, 438] width 136 height 30
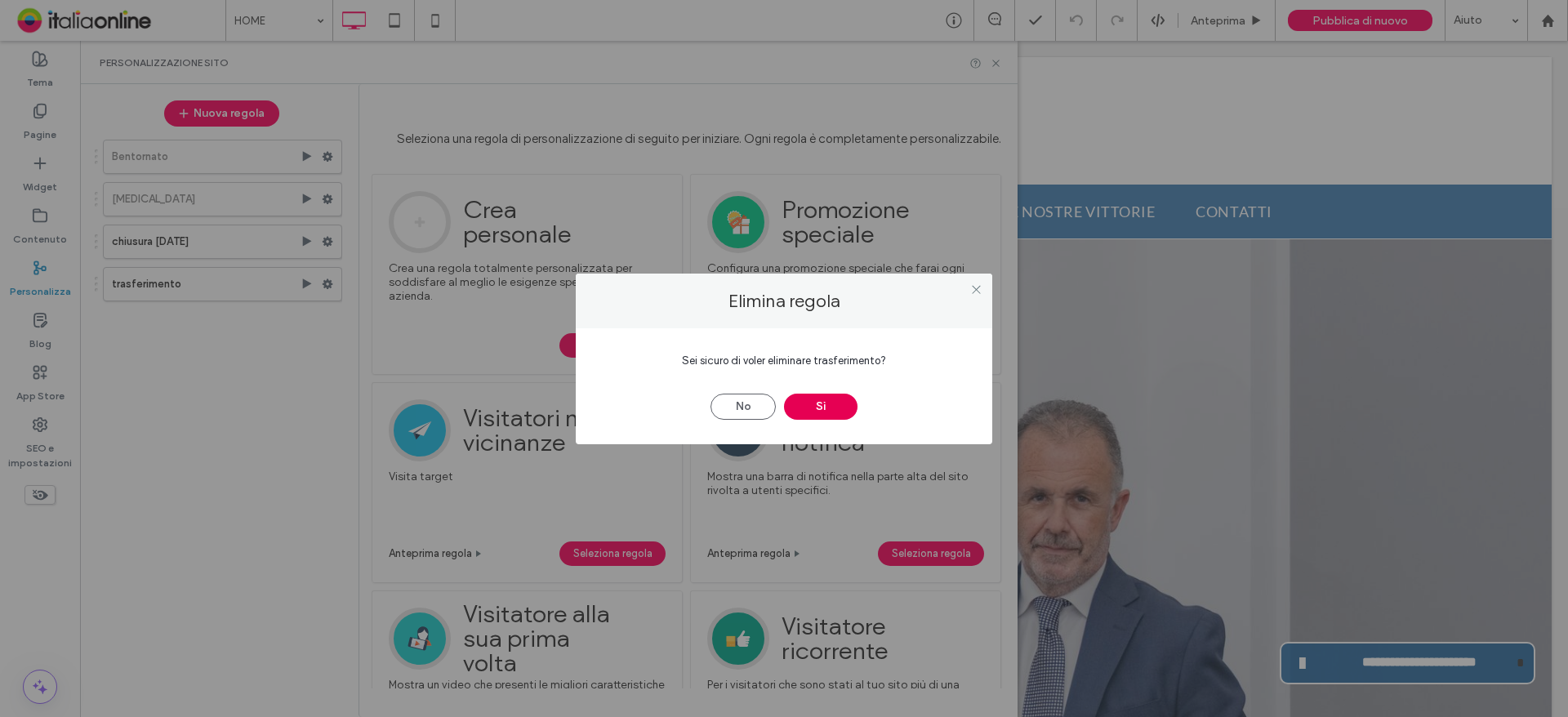
click at [812, 412] on button "Sì" at bounding box center [820, 407] width 74 height 26
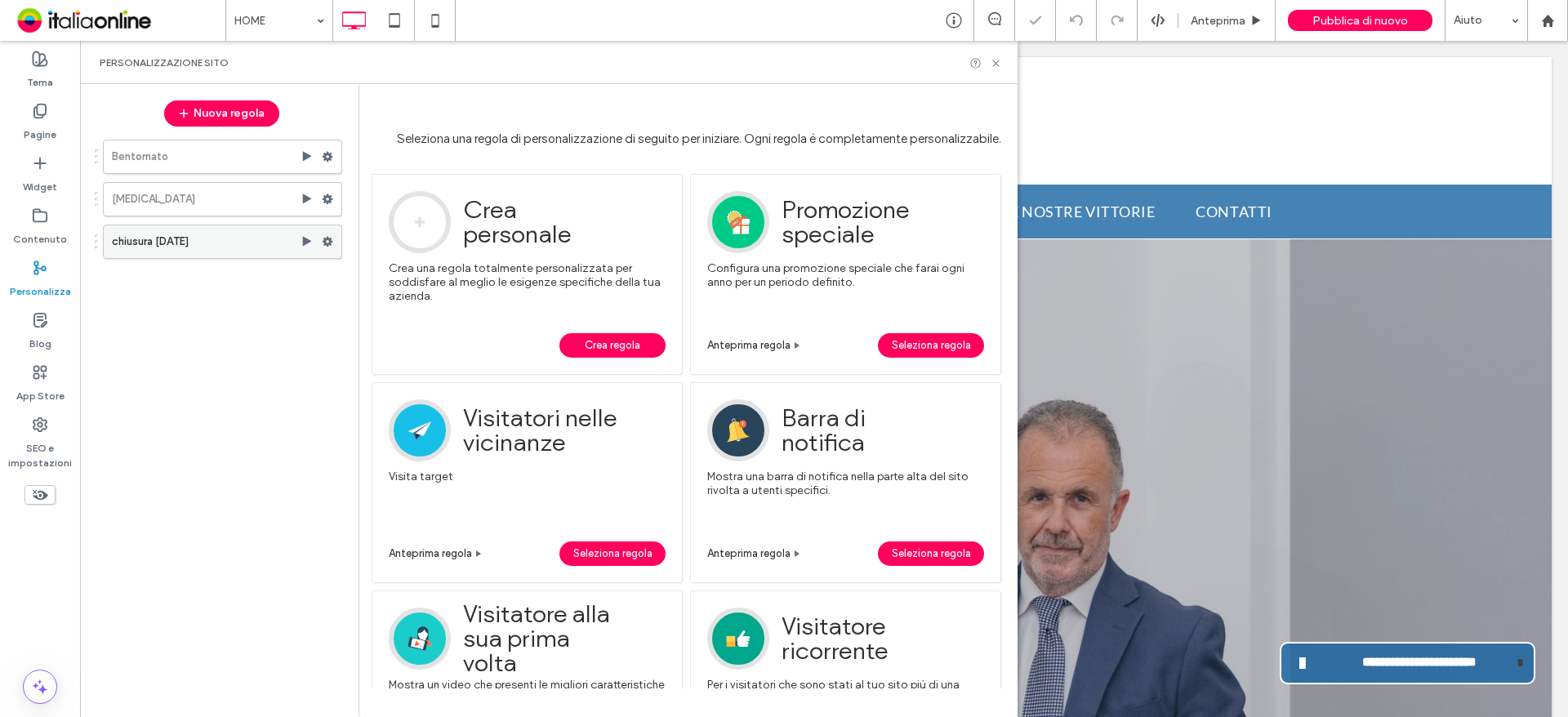
click at [328, 232] on span at bounding box center [327, 241] width 11 height 24
click at [396, 396] on span "Elimina" at bounding box center [399, 396] width 36 height 14
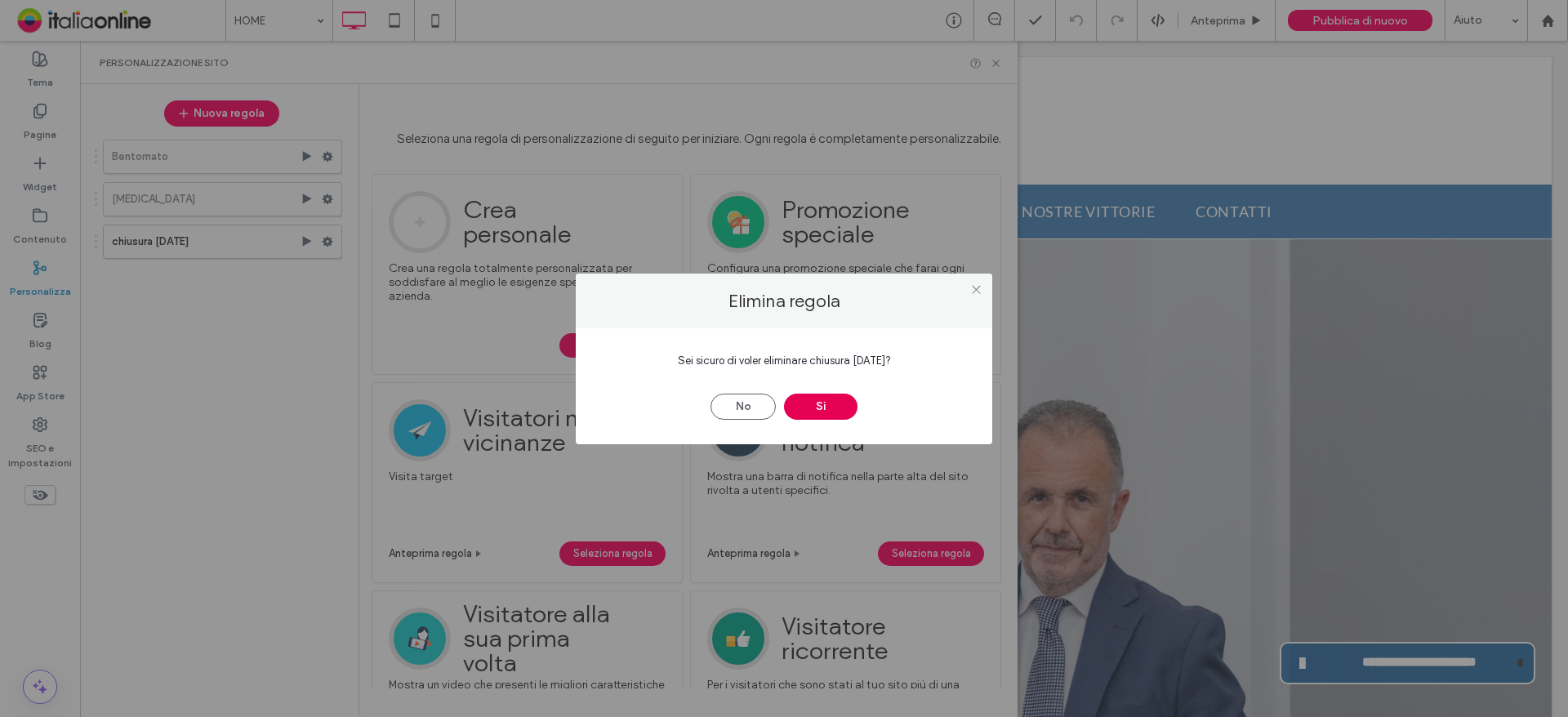
click at [815, 402] on button "Sì" at bounding box center [820, 407] width 74 height 26
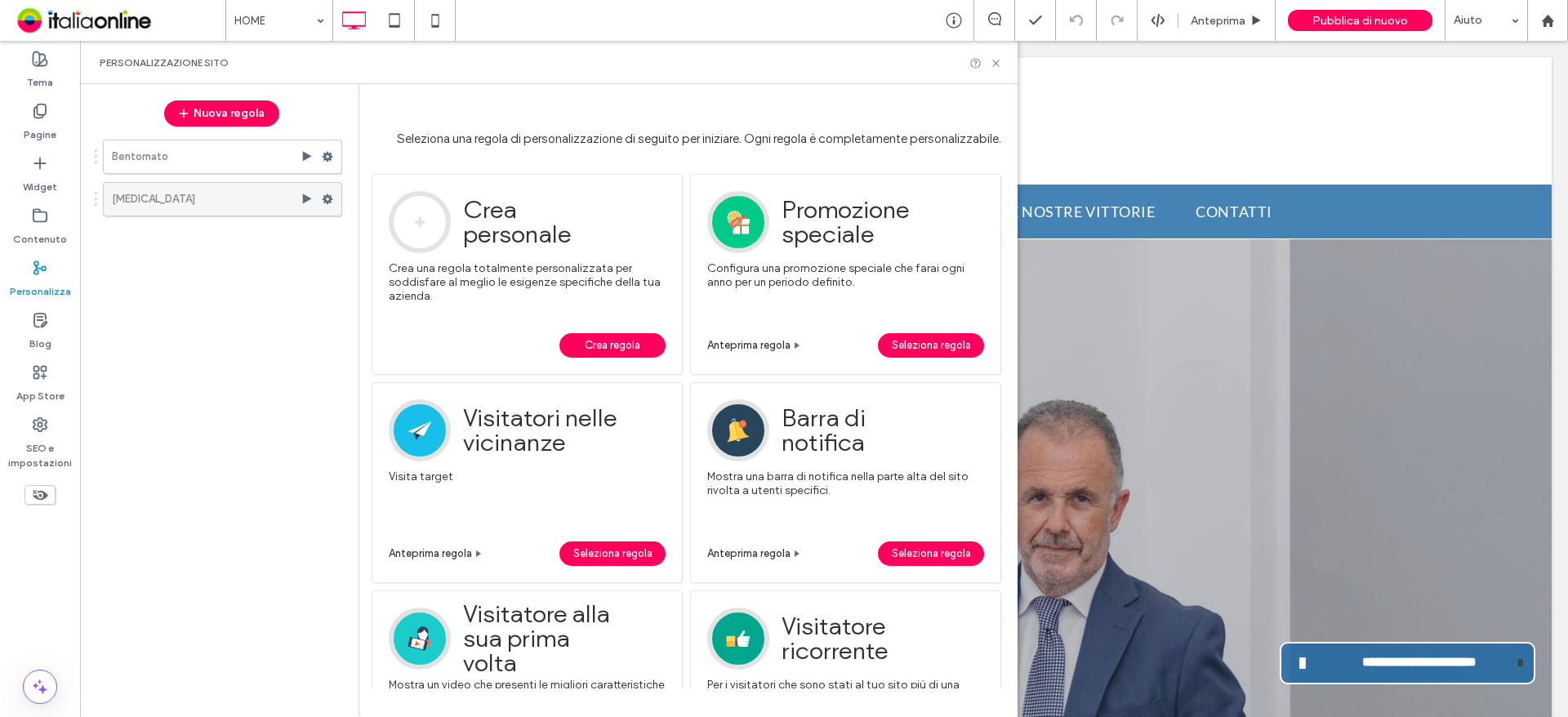
click at [320, 205] on div "CoronaVirus" at bounding box center [223, 199] width 239 height 35
click at [332, 196] on use at bounding box center [327, 199] width 10 height 9
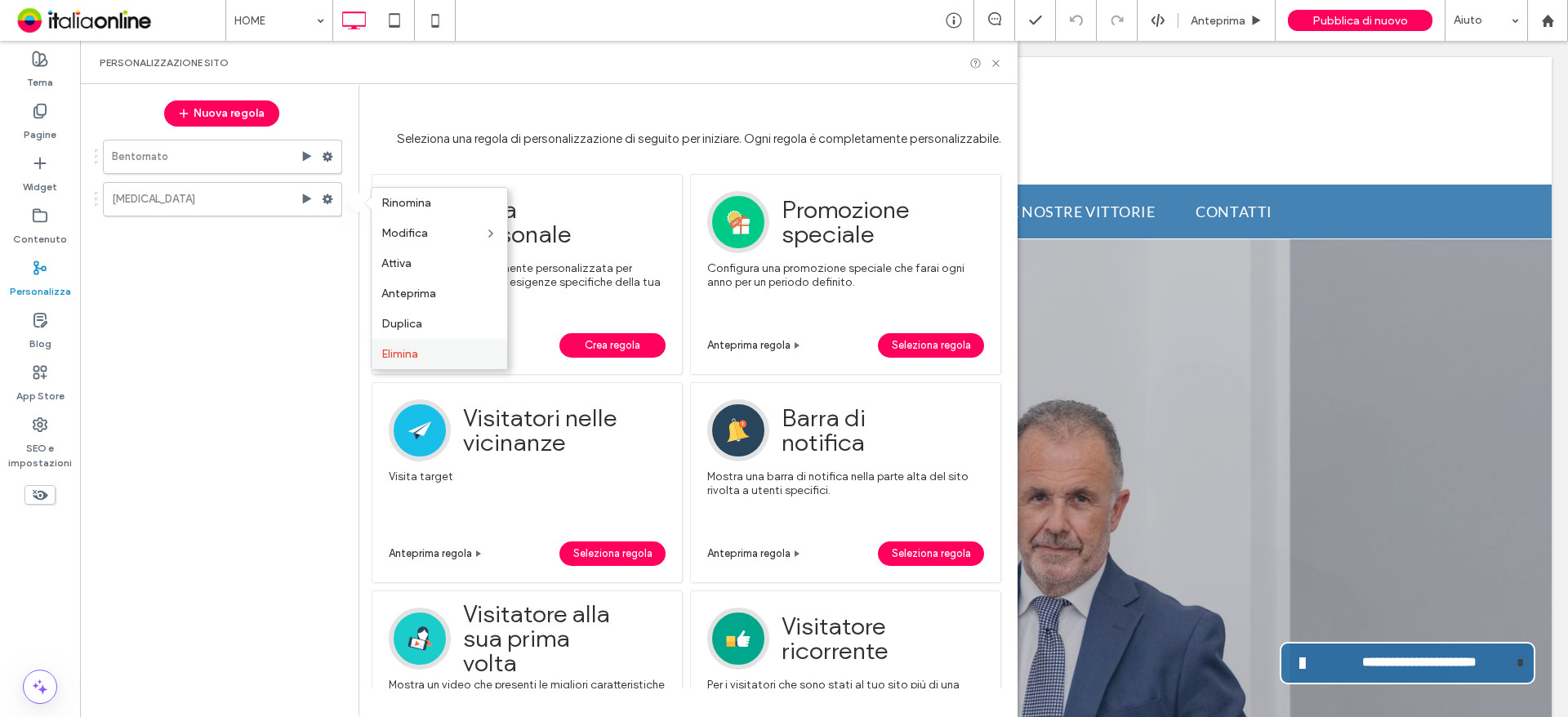
click at [413, 362] on div "Elimina" at bounding box center [439, 353] width 136 height 30
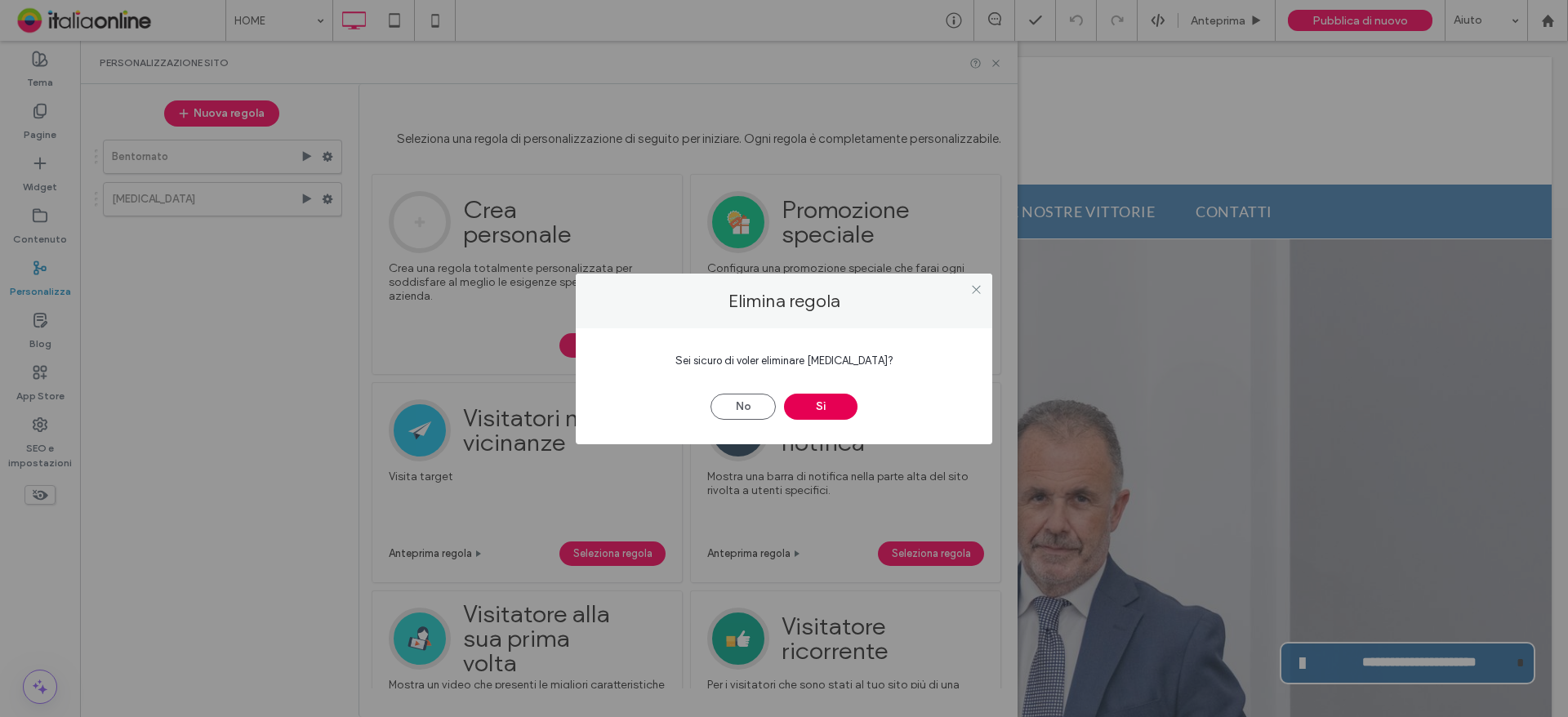
drag, startPoint x: 834, startPoint y: 401, endPoint x: 828, endPoint y: 393, distance: 10.0
click at [834, 401] on button "Sì" at bounding box center [820, 407] width 74 height 26
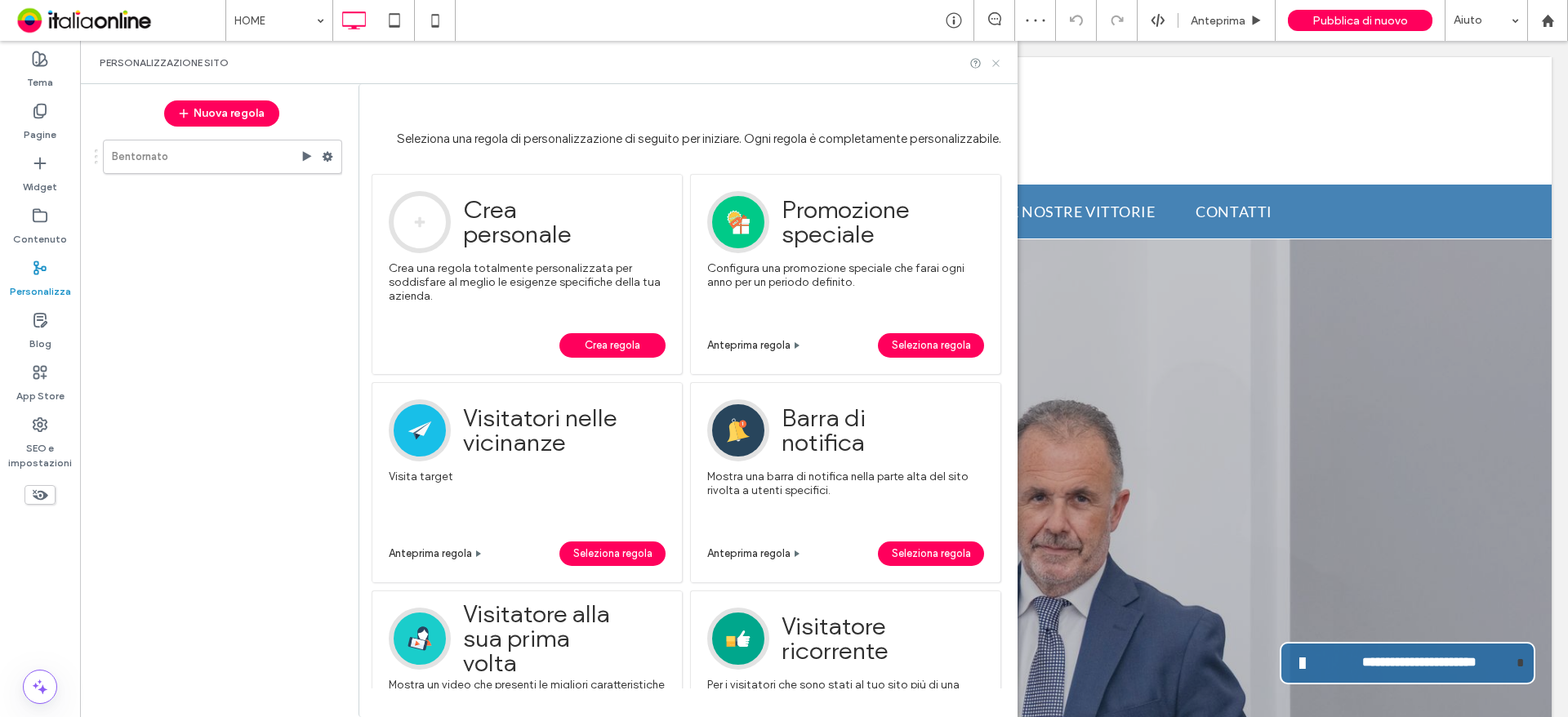
click at [995, 61] on icon at bounding box center [995, 63] width 12 height 12
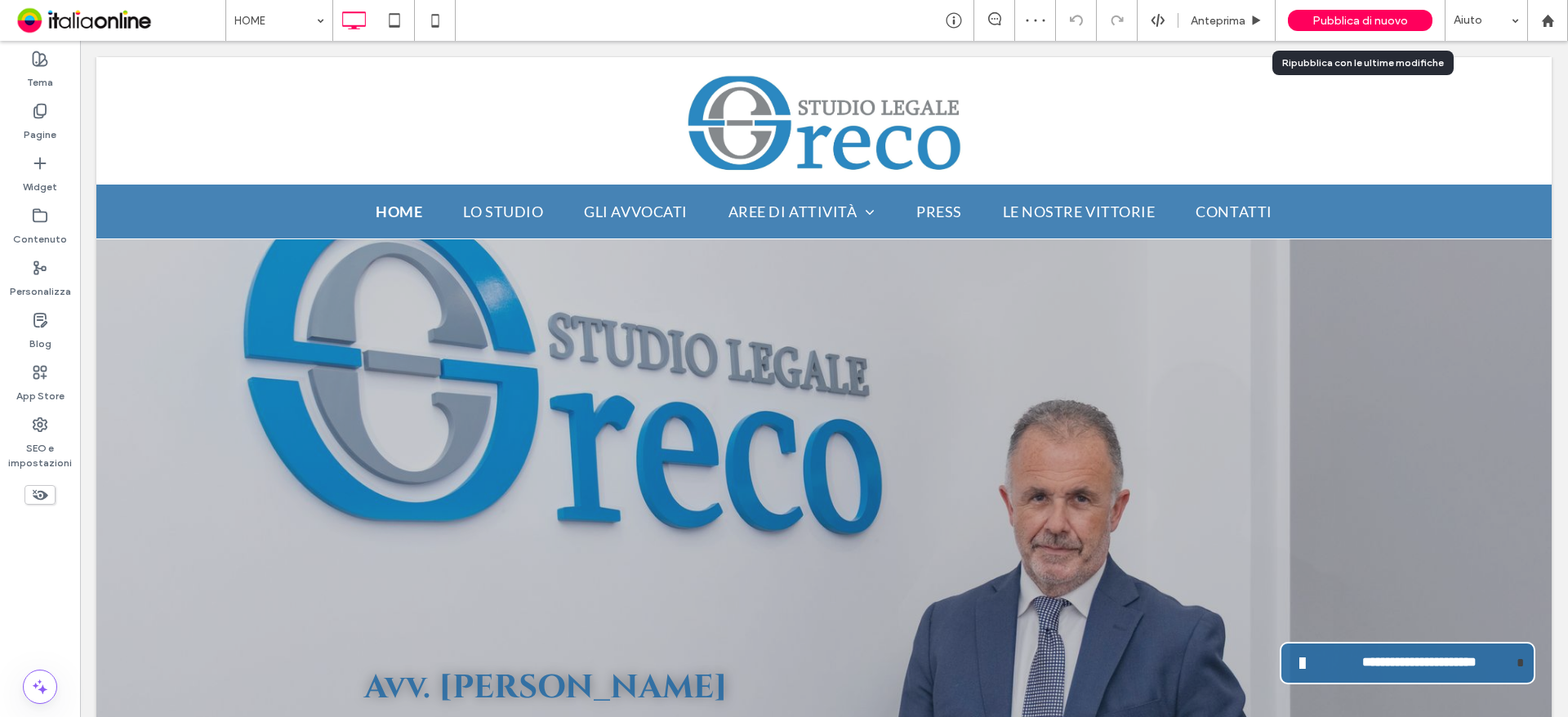
click at [1376, 15] on span "Pubblica di nuovo" at bounding box center [1359, 21] width 95 height 14
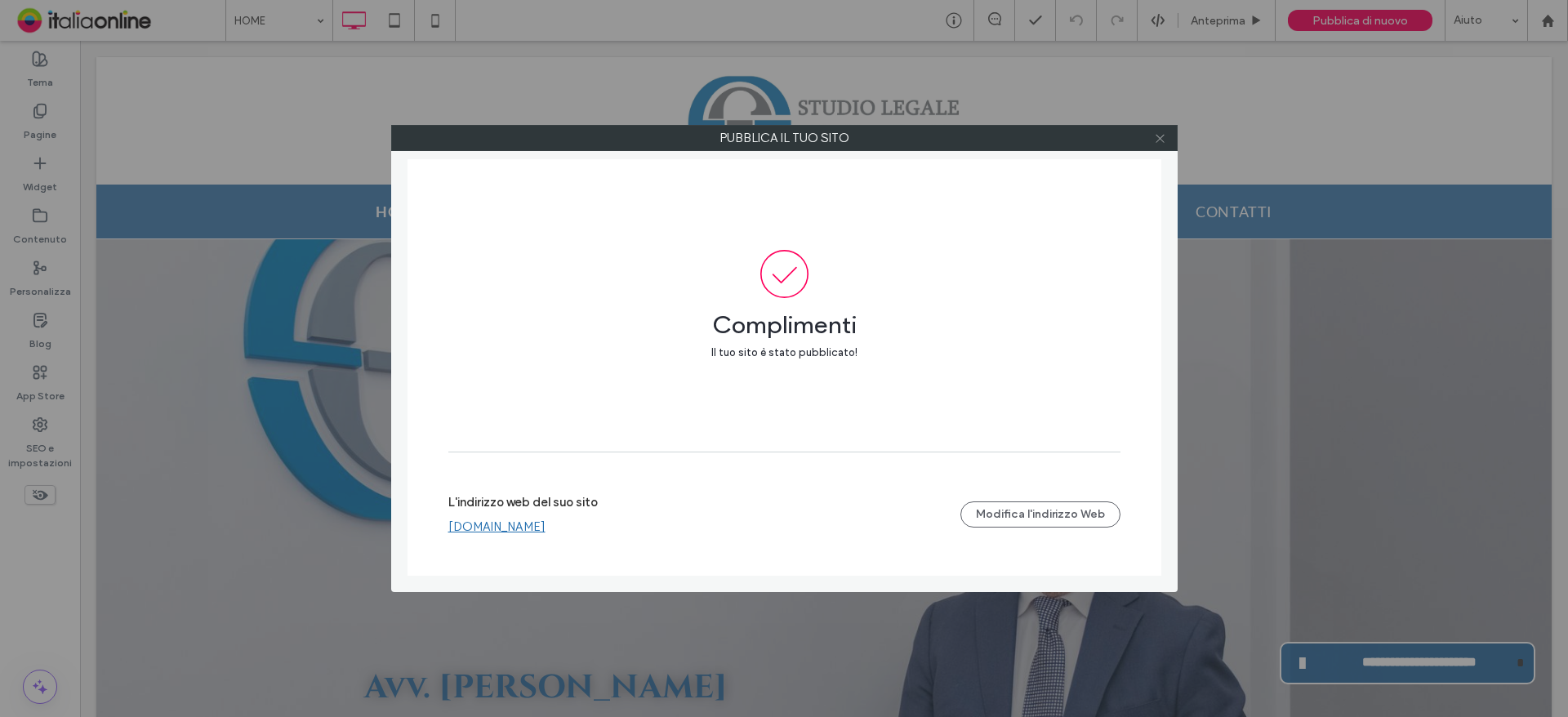
click at [1161, 144] on icon at bounding box center [1159, 137] width 12 height 12
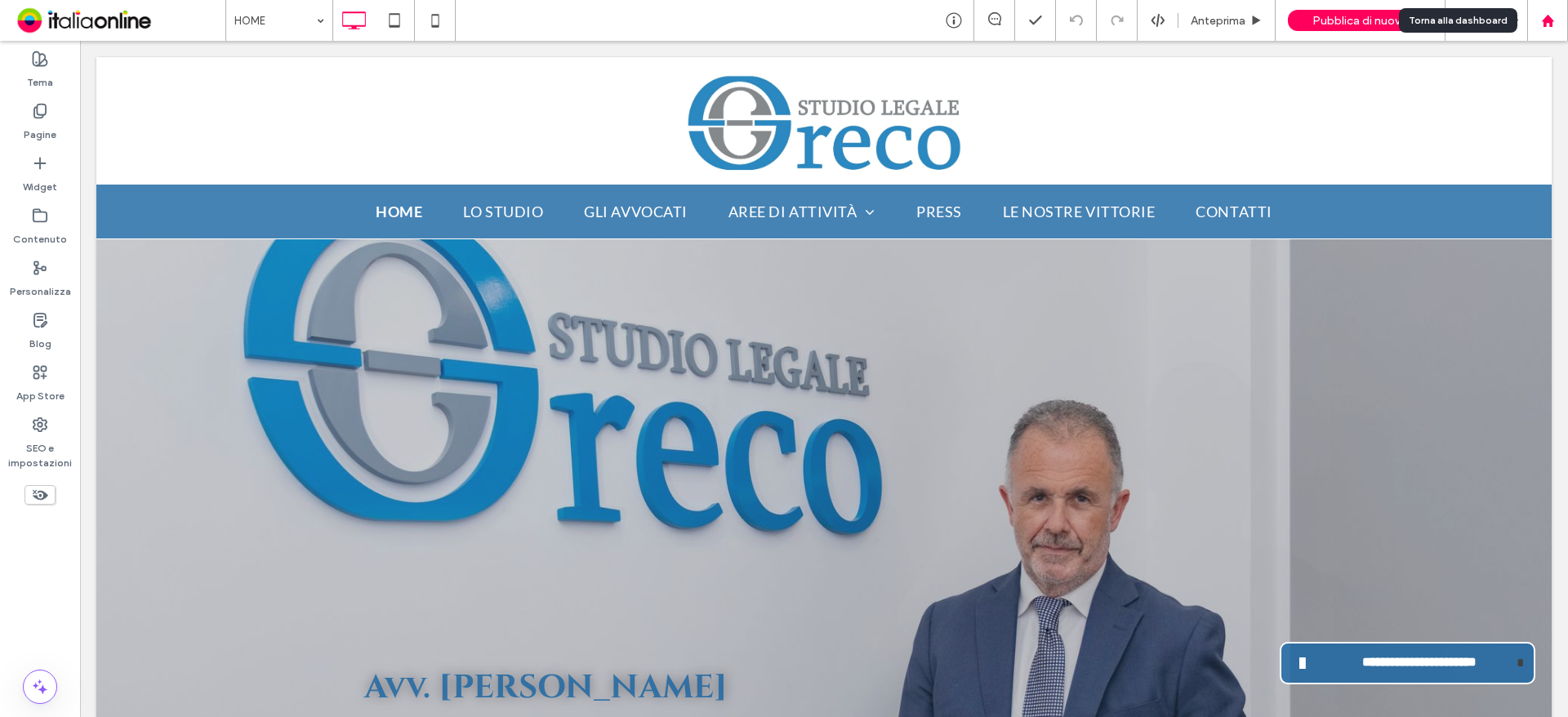
click at [1554, 17] on icon at bounding box center [1547, 21] width 14 height 14
